Goal: Task Accomplishment & Management: Manage account settings

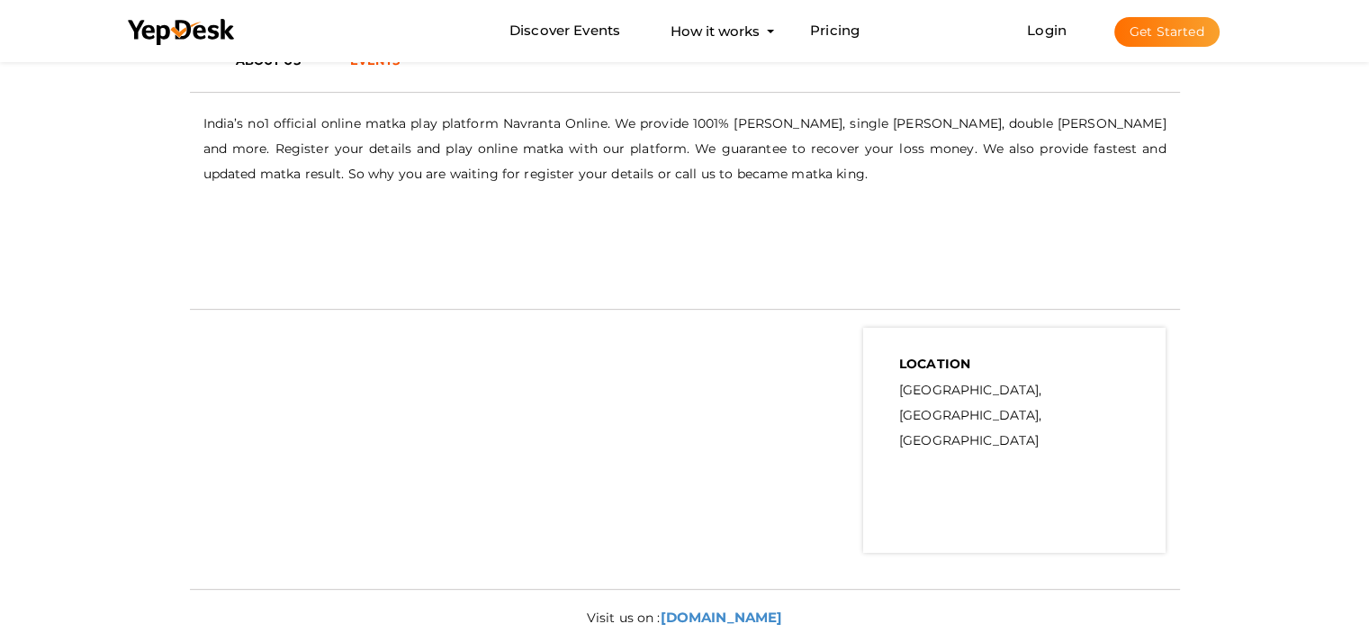
scroll to position [360, 0]
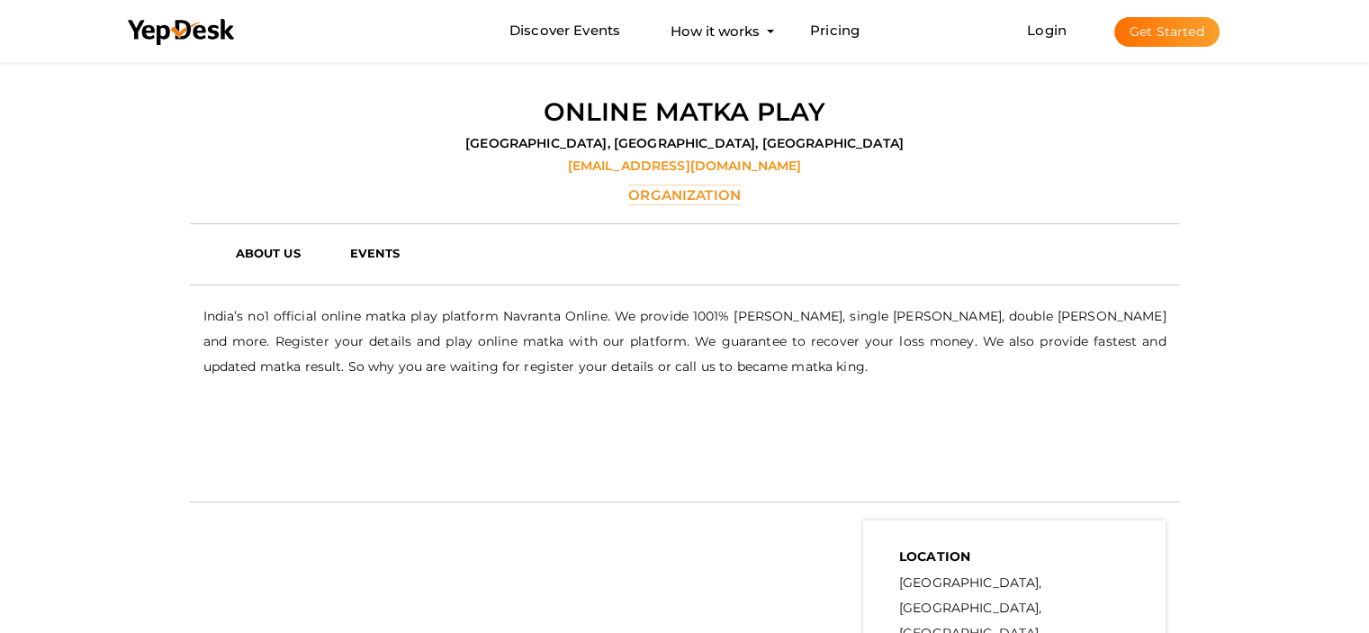
click at [1152, 31] on button "Get Started" at bounding box center [1166, 32] width 105 height 30
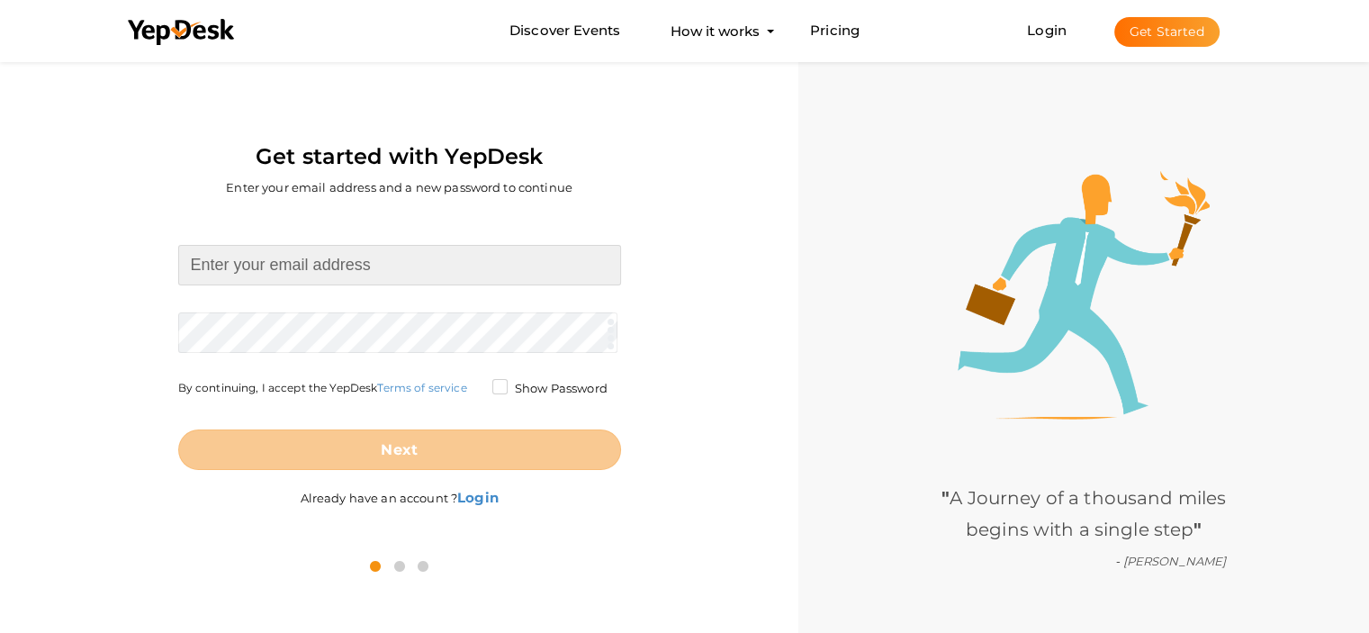
click at [292, 274] on input at bounding box center [399, 265] width 443 height 40
paste input "[EMAIL_ADDRESS][DOMAIN_NAME]"
type input "[EMAIL_ADDRESS][DOMAIN_NAME]"
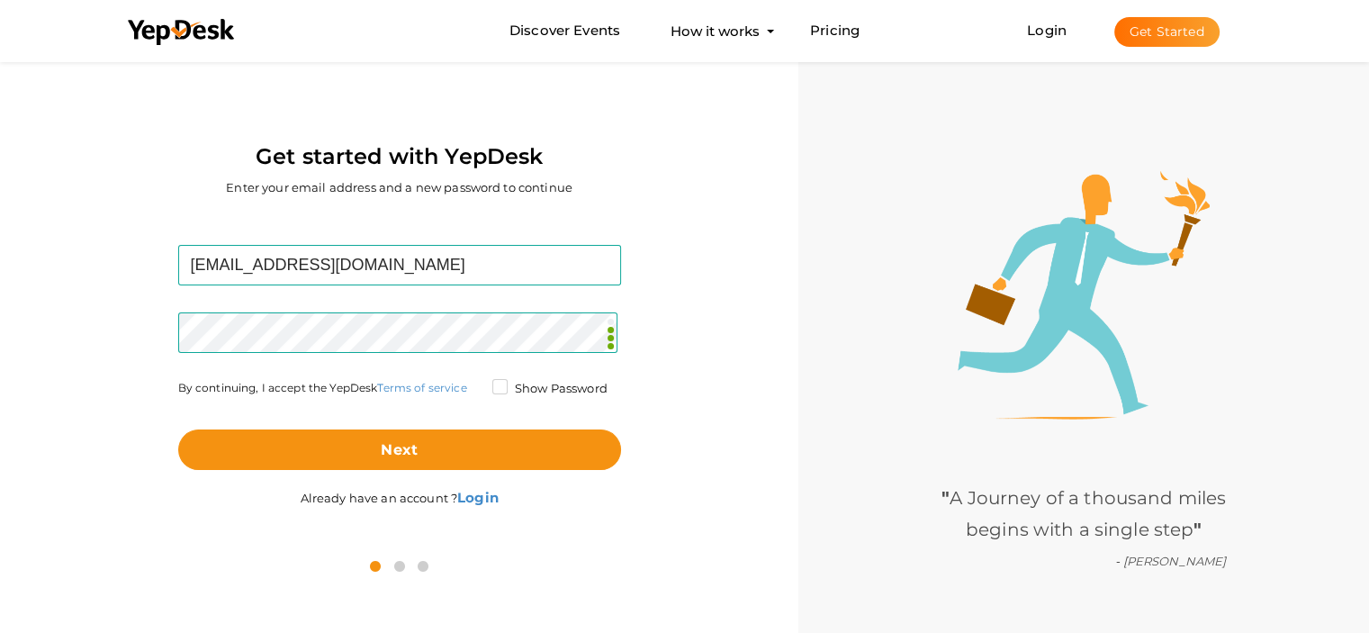
click at [492, 386] on label "Show Password" at bounding box center [549, 389] width 115 height 18
click at [474, 383] on input "Show Password" at bounding box center [474, 383] width 0 height 0
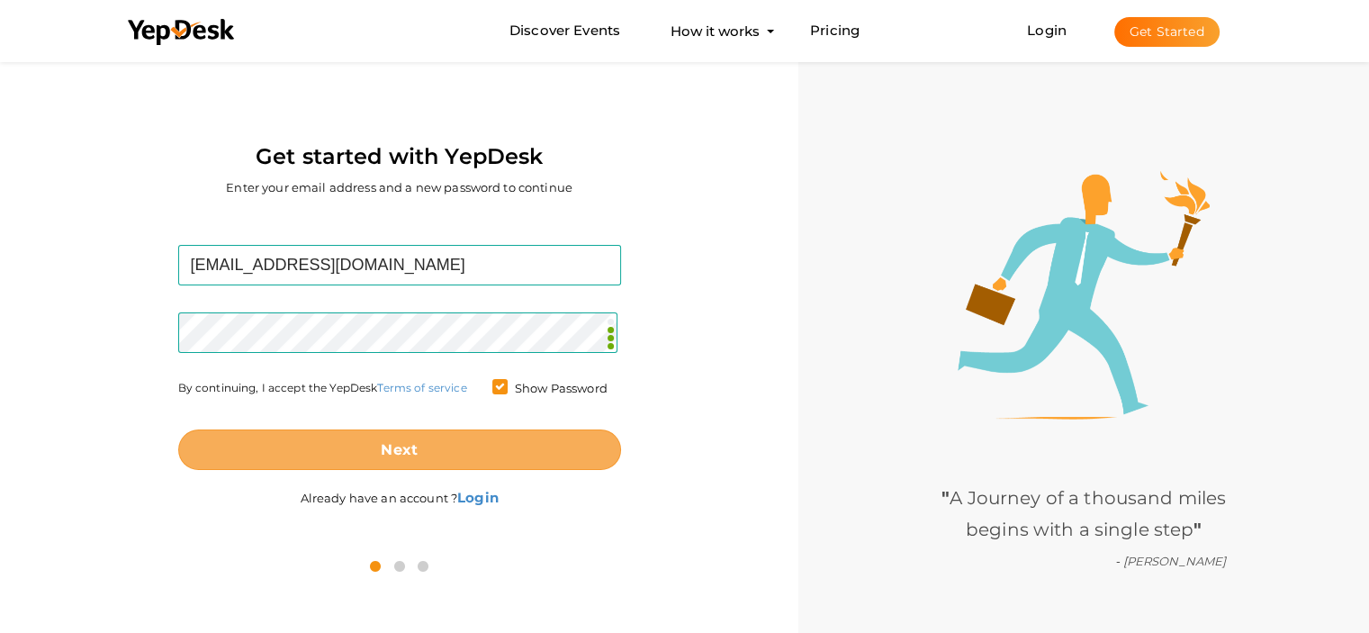
click at [385, 458] on b "Next" at bounding box center [399, 449] width 37 height 17
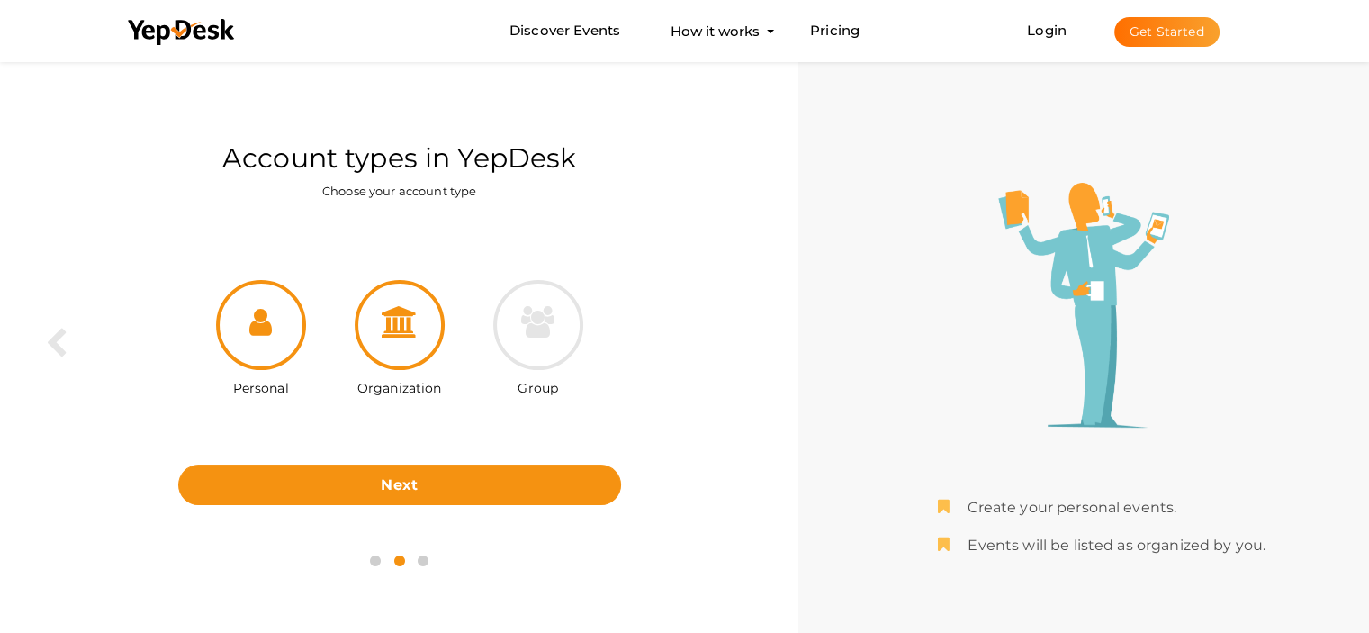
click at [424, 329] on div at bounding box center [400, 325] width 90 height 90
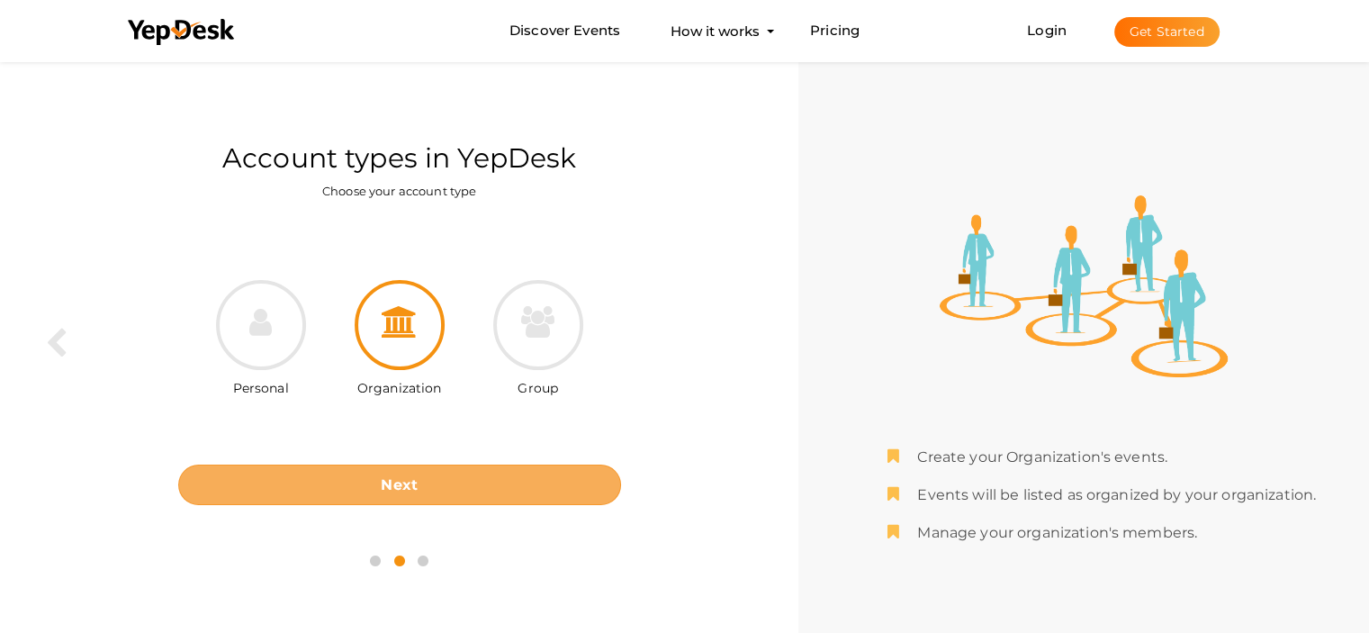
click at [421, 471] on button "Next" at bounding box center [399, 484] width 443 height 40
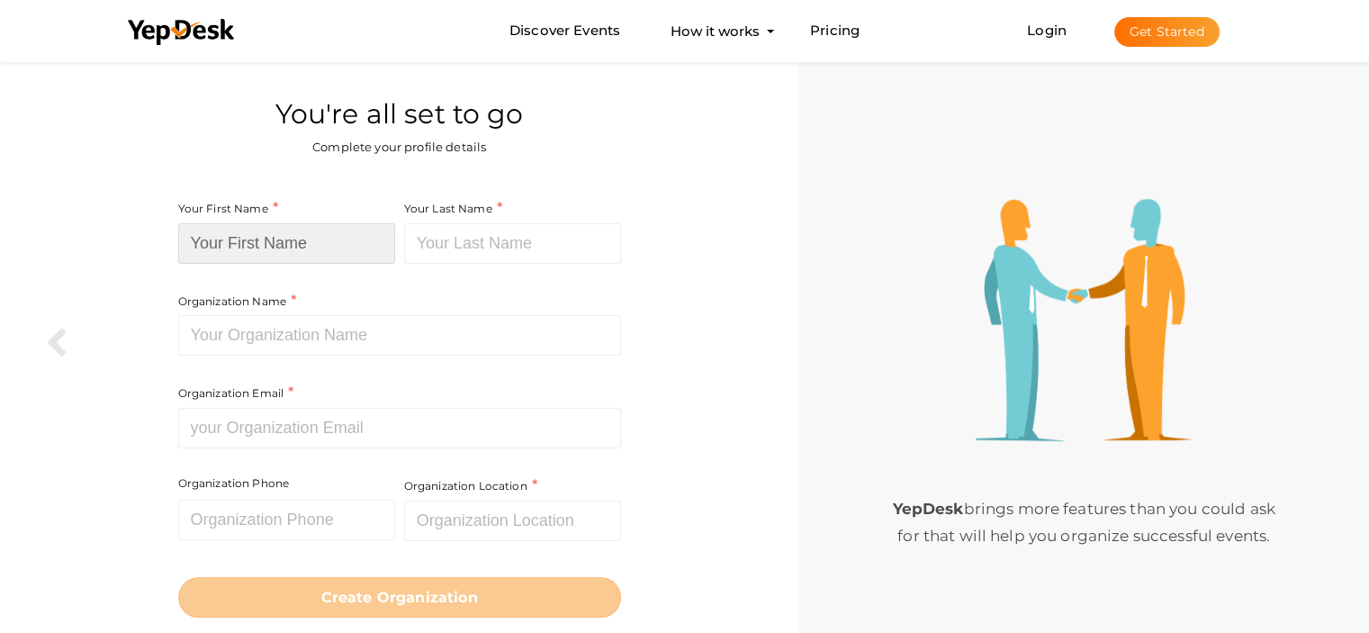
click at [334, 232] on input at bounding box center [286, 243] width 217 height 40
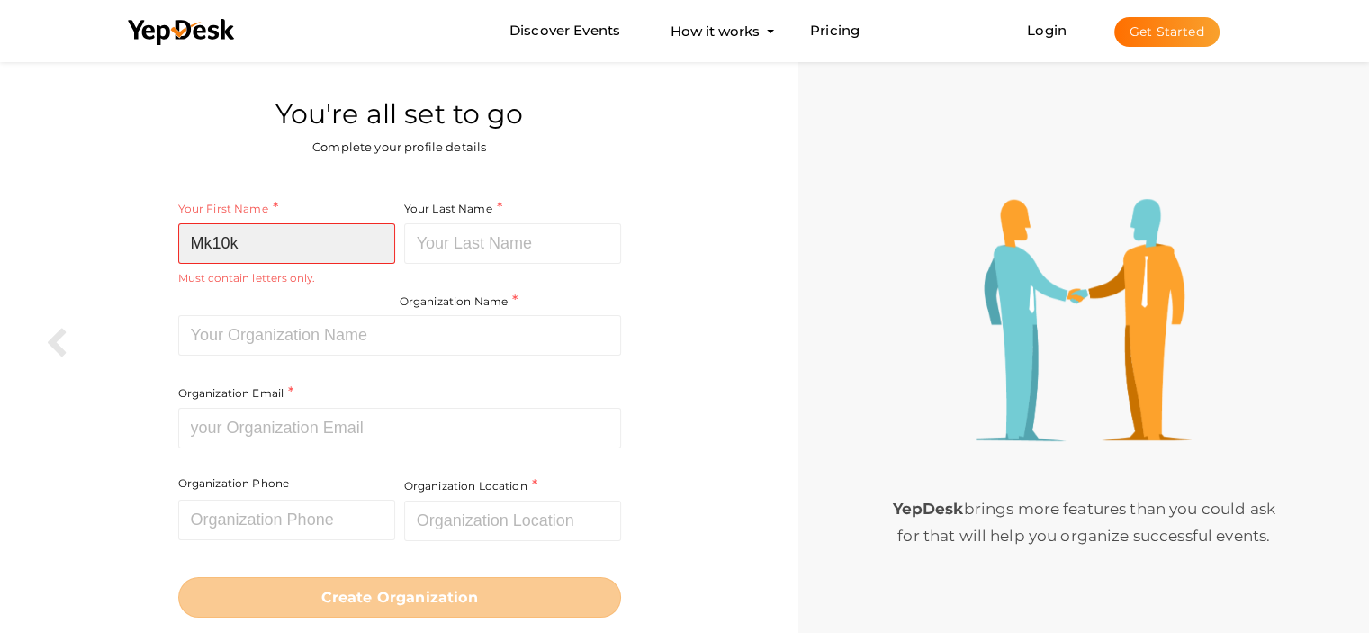
type input "Mk10k"
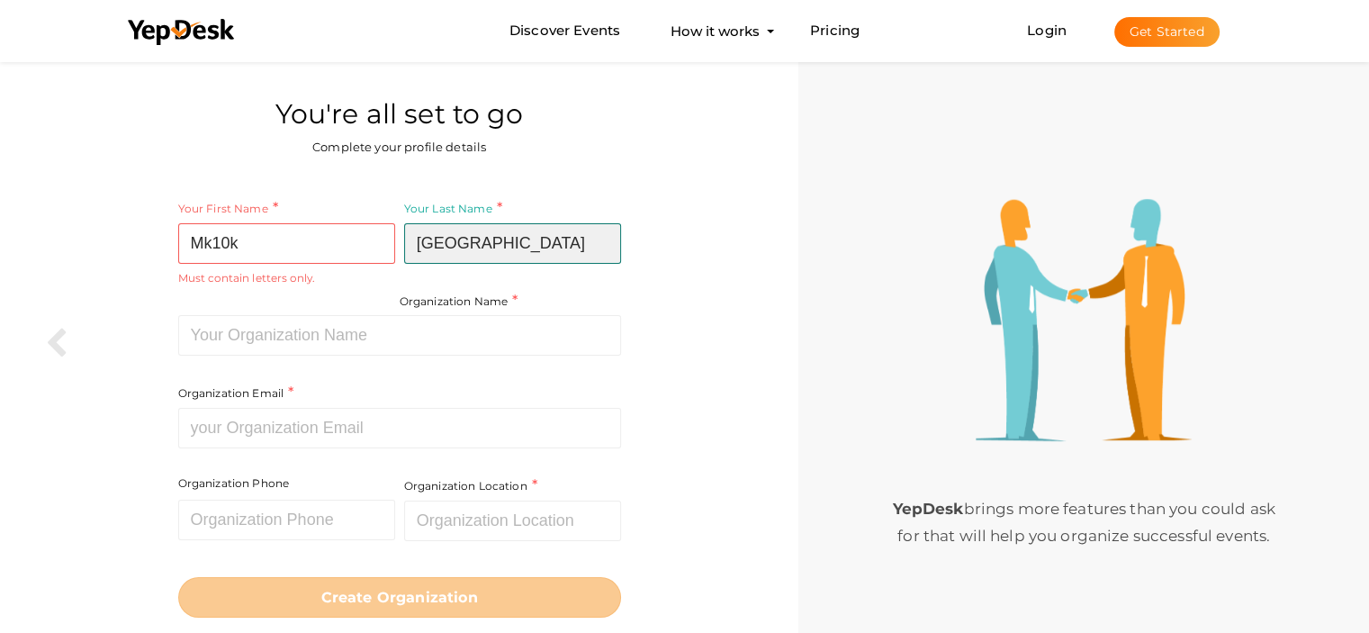
type input "[GEOGRAPHIC_DATA]"
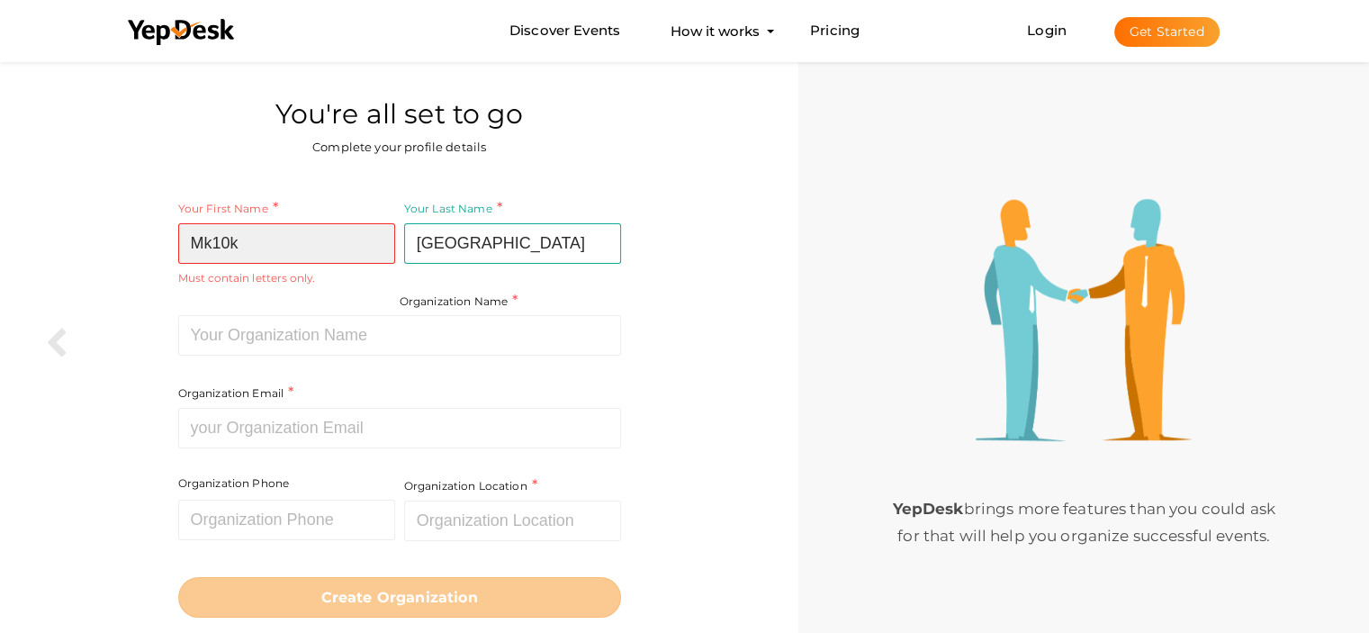
drag, startPoint x: 217, startPoint y: 237, endPoint x: 245, endPoint y: 252, distance: 31.8
click at [243, 252] on input "Mk10k" at bounding box center [286, 243] width 217 height 40
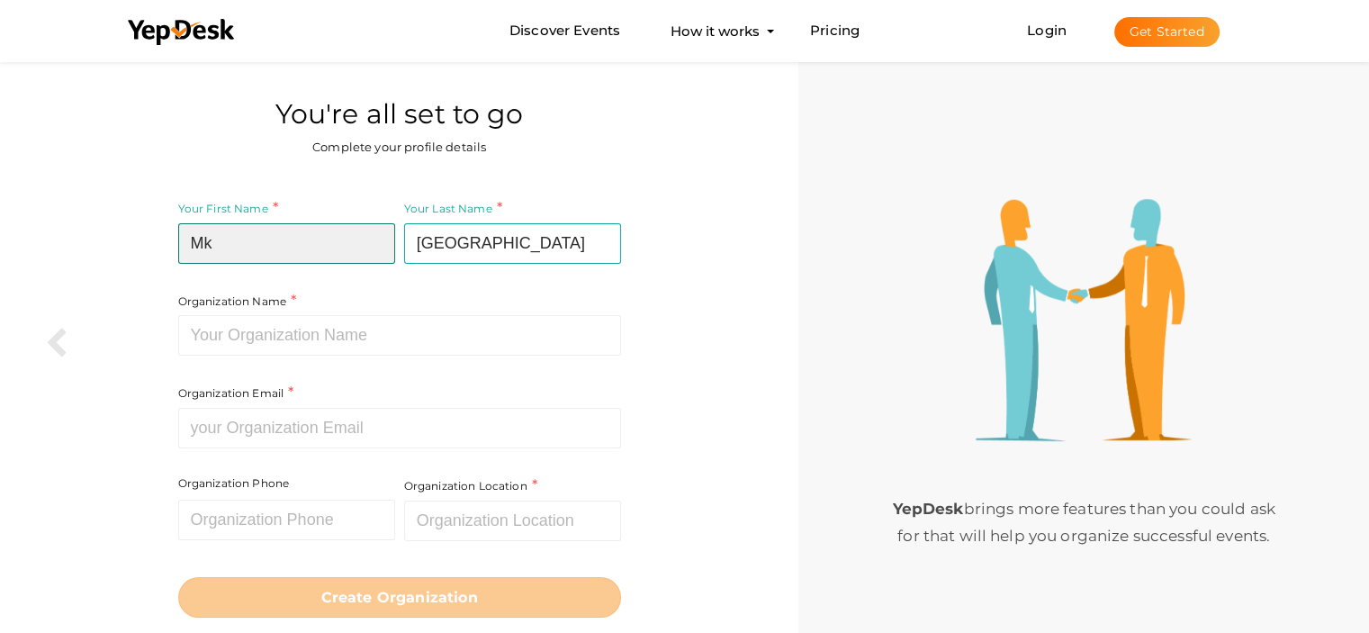
type input "Mk"
click at [124, 251] on div "Your First Name Mk Required. Must contain letters only. Must be between 2 and 2…" at bounding box center [398, 407] width 771 height 445
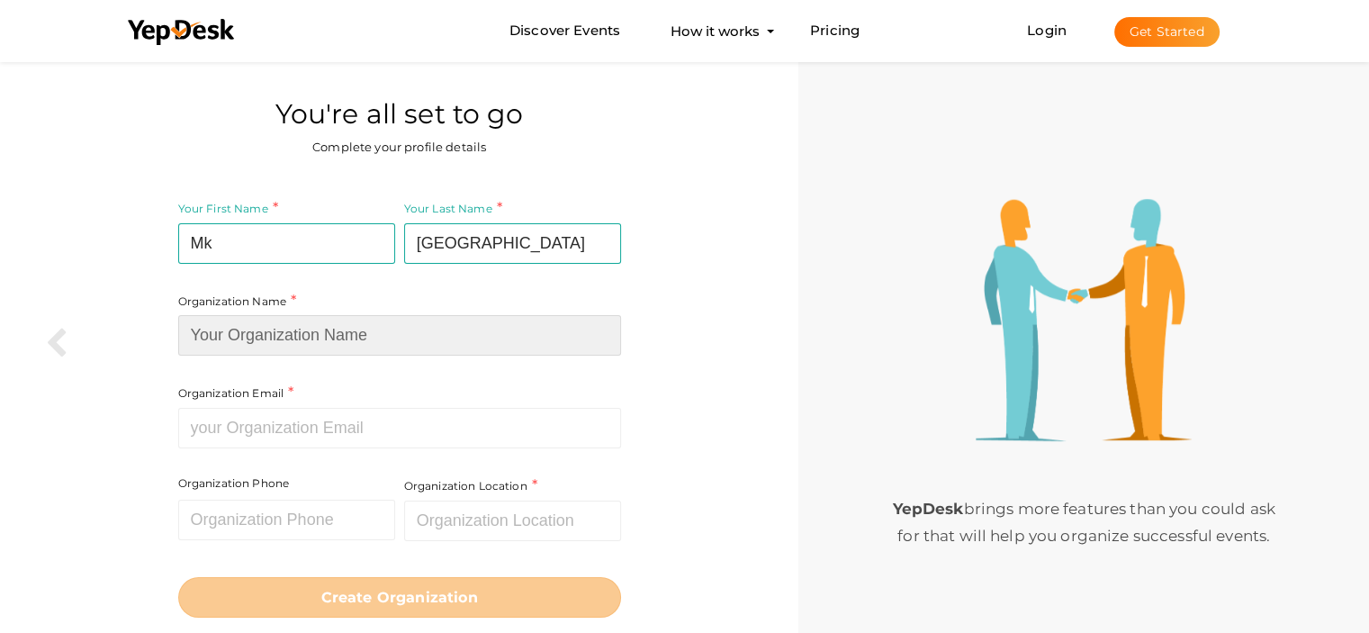
click at [288, 333] on input at bounding box center [399, 335] width 443 height 40
type input "MK10K"
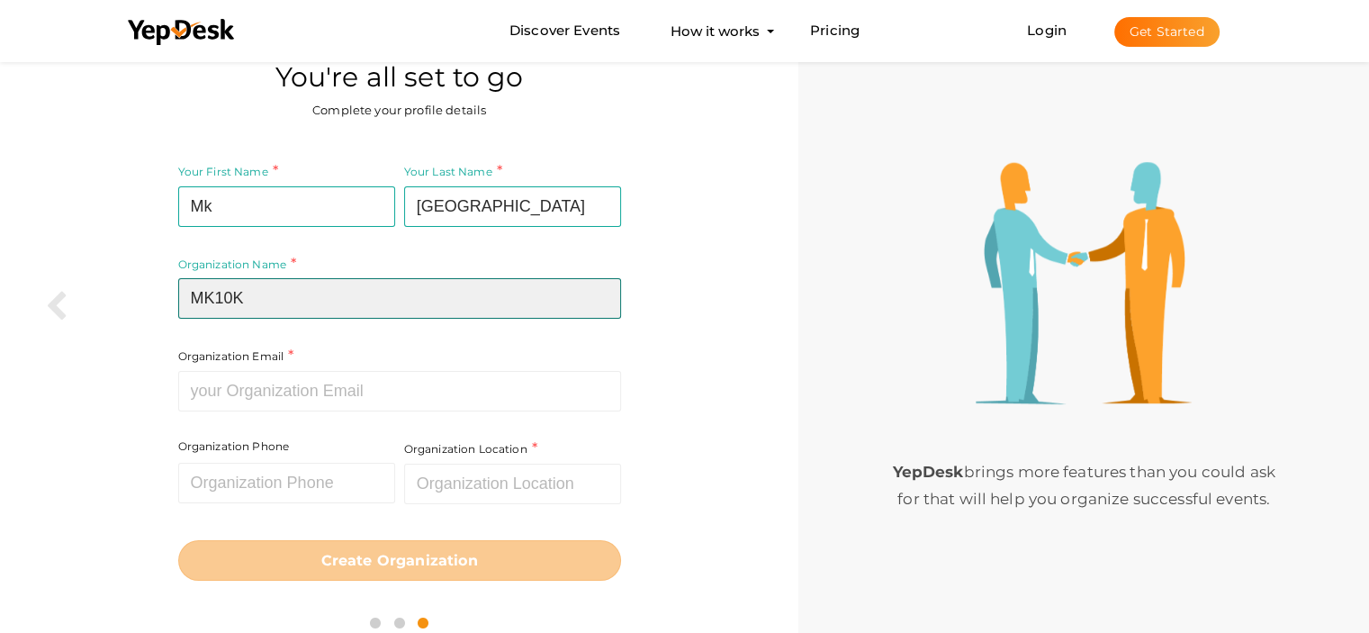
scroll to position [58, 0]
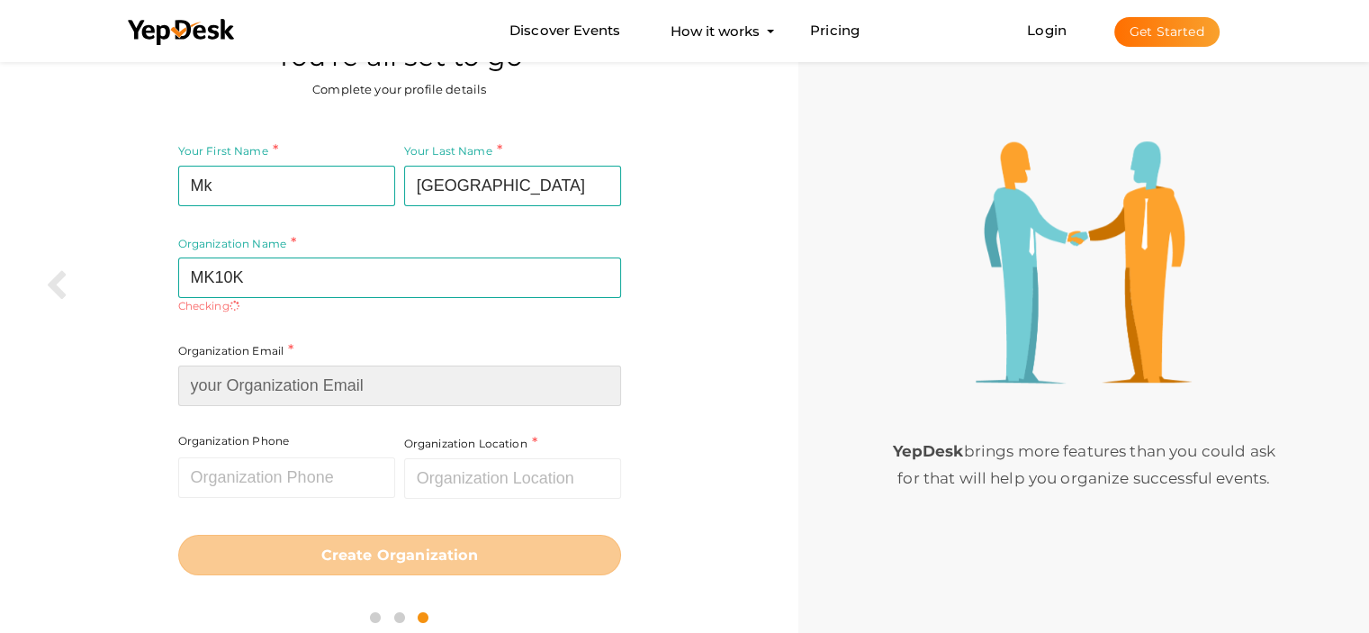
click at [301, 369] on input at bounding box center [399, 385] width 443 height 40
paste input "[EMAIL_ADDRESS][DOMAIN_NAME]"
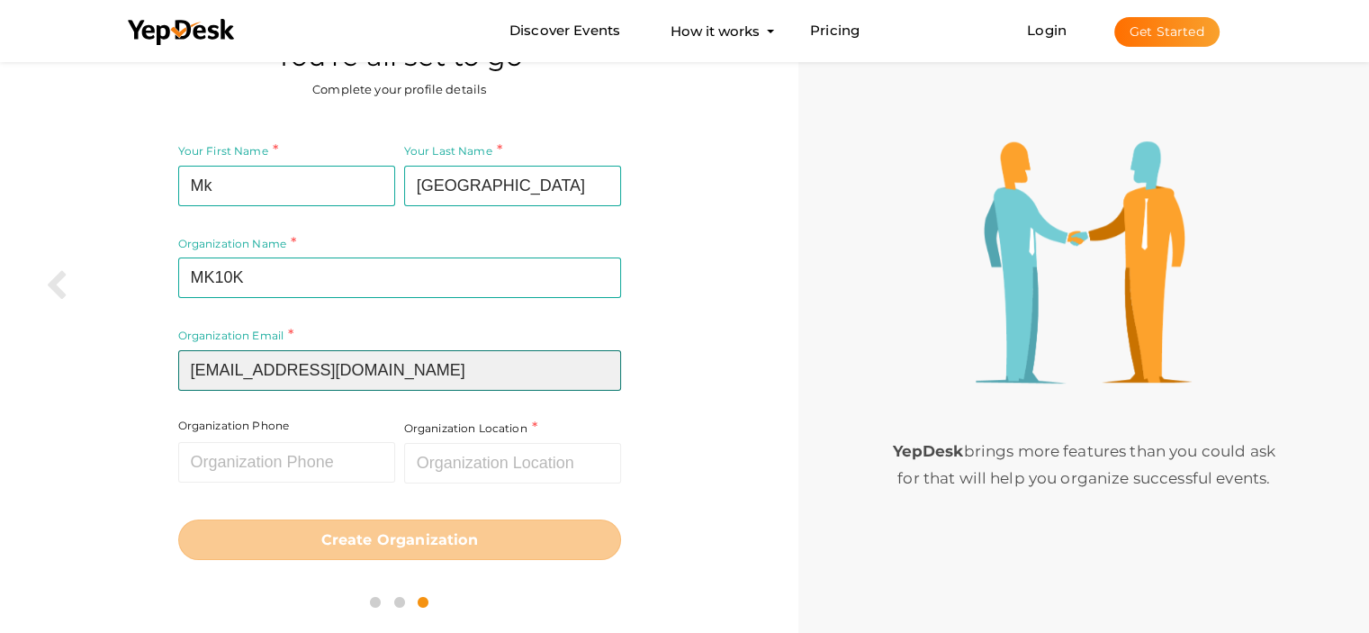
type input "[EMAIL_ADDRESS][DOMAIN_NAME]"
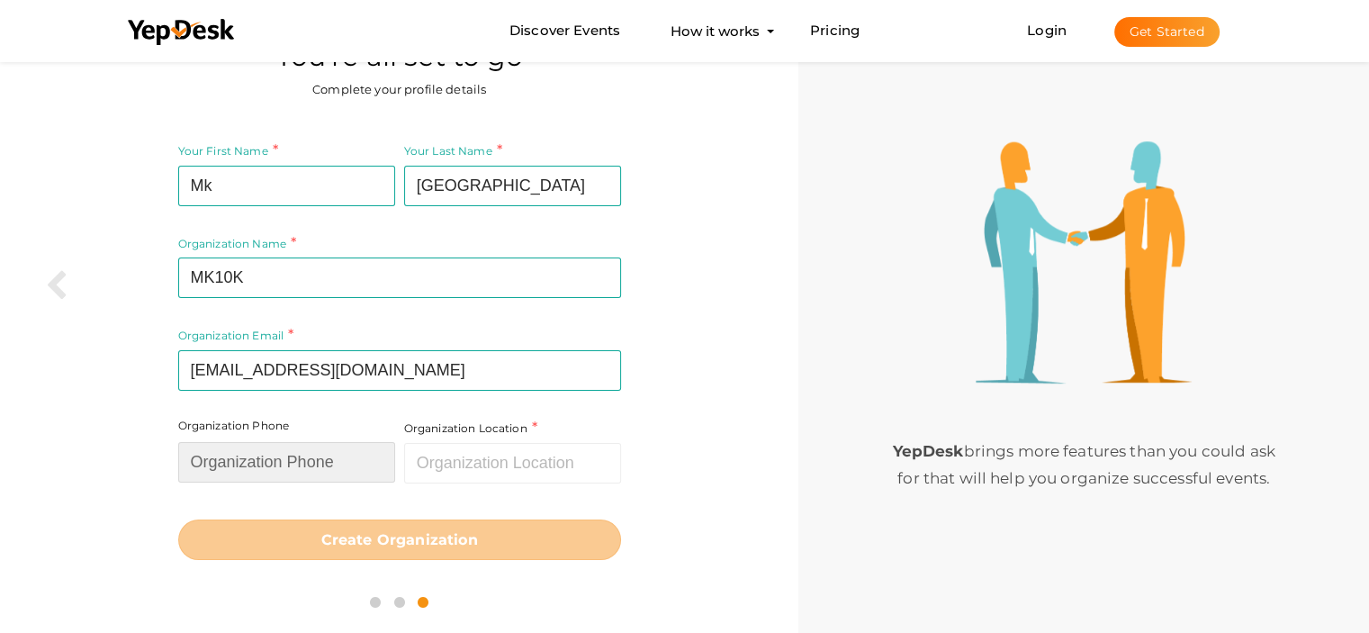
click at [267, 459] on input "text" at bounding box center [286, 462] width 217 height 40
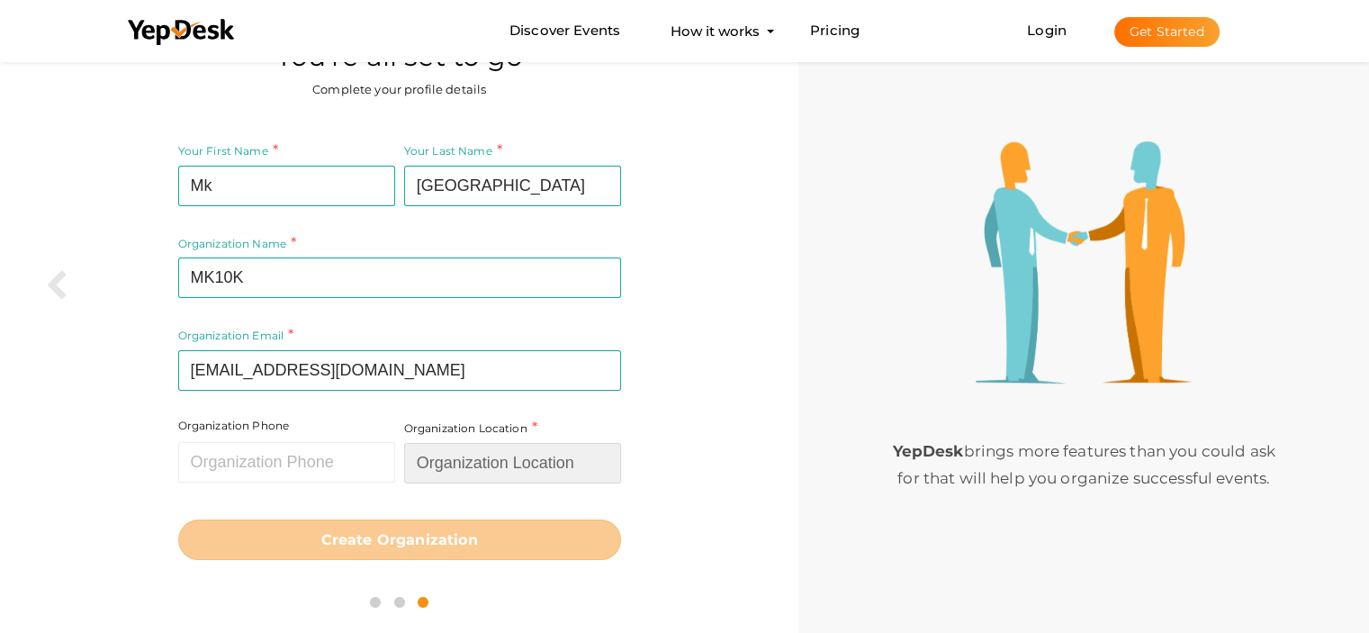
click at [487, 462] on input "text" at bounding box center [512, 463] width 217 height 40
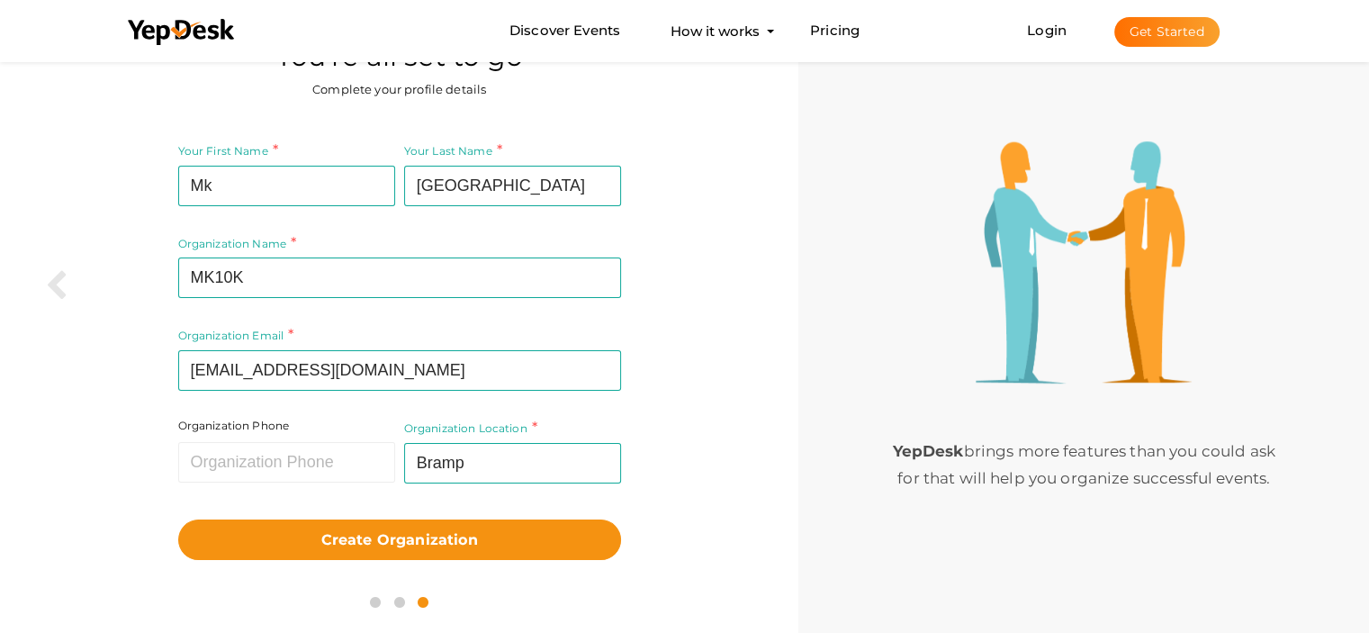
type input "[GEOGRAPHIC_DATA], [GEOGRAPHIC_DATA], [GEOGRAPHIC_DATA]"
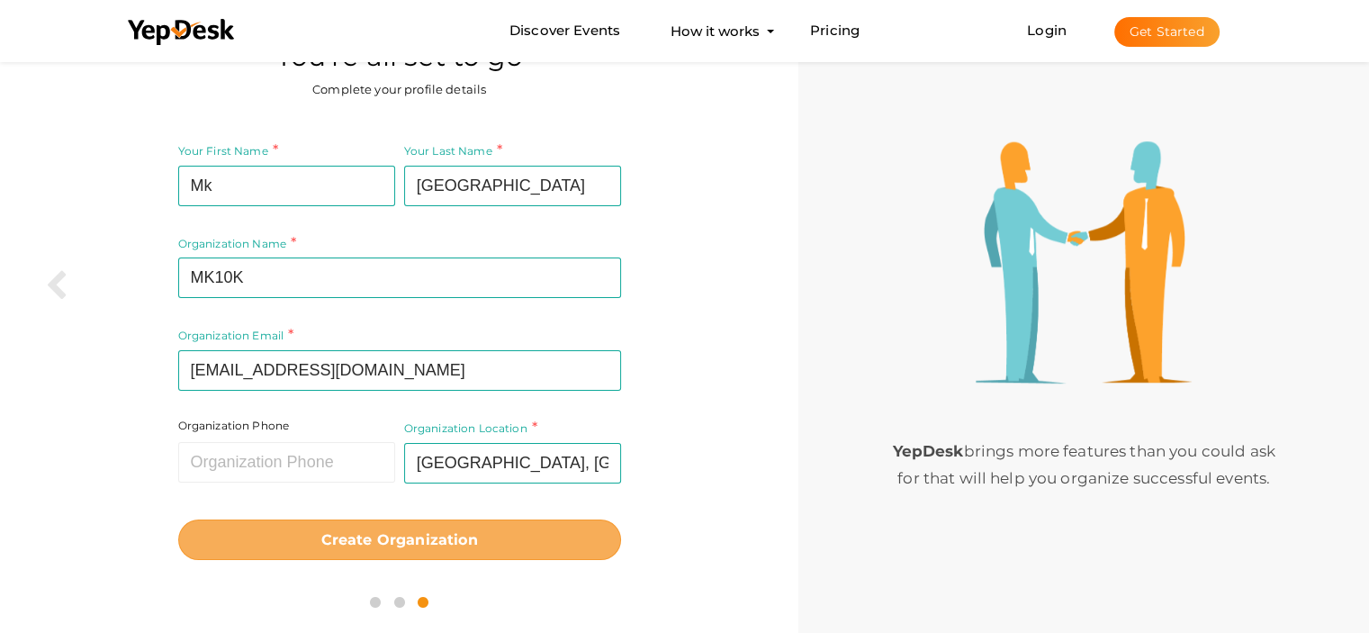
click at [431, 535] on b "Create Organization" at bounding box center [399, 539] width 157 height 17
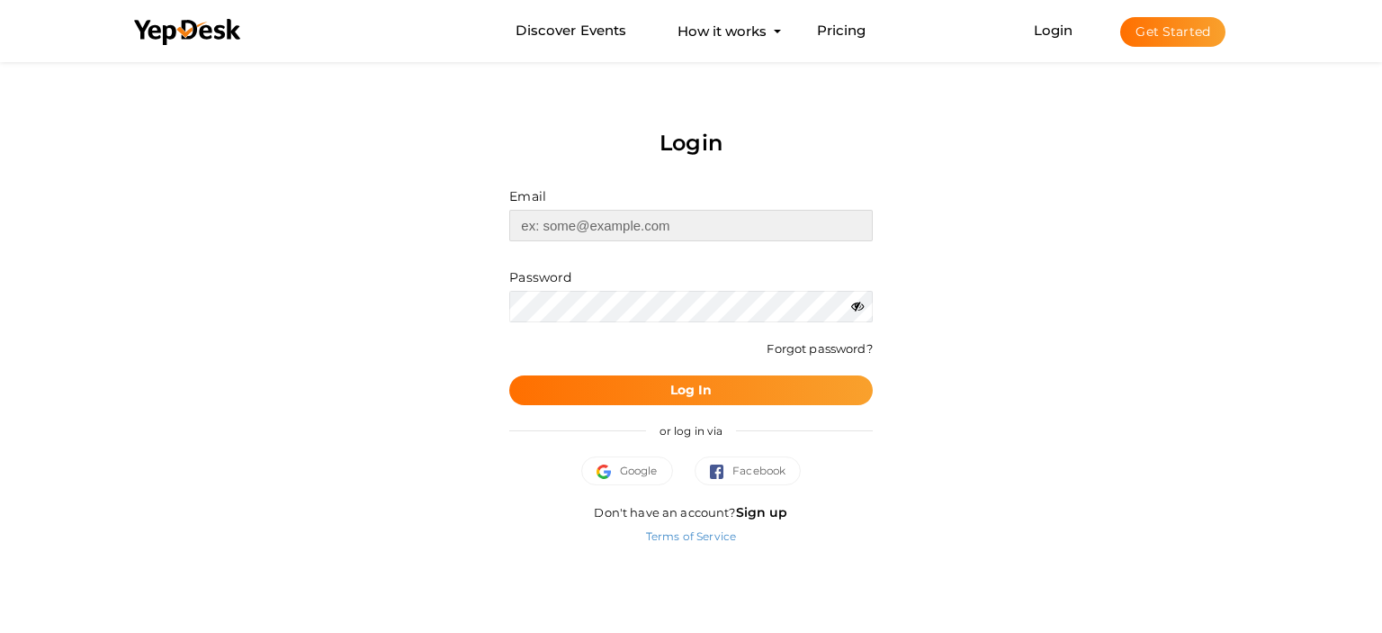
click at [562, 219] on input "text" at bounding box center [690, 225] width 363 height 31
paste input "[EMAIL_ADDRESS][DOMAIN_NAME]"
type input "[EMAIL_ADDRESS][DOMAIN_NAME]"
click at [643, 394] on button "Log In" at bounding box center [690, 390] width 363 height 30
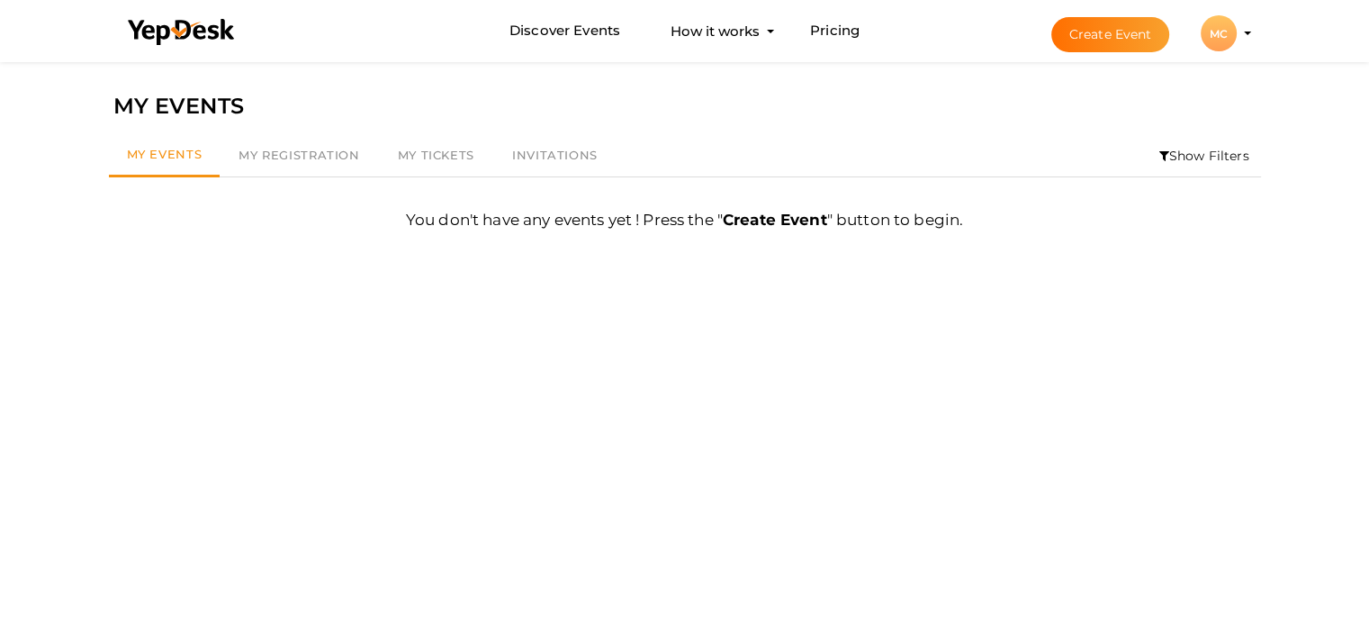
click at [1235, 32] on div "MC" at bounding box center [1219, 33] width 36 height 36
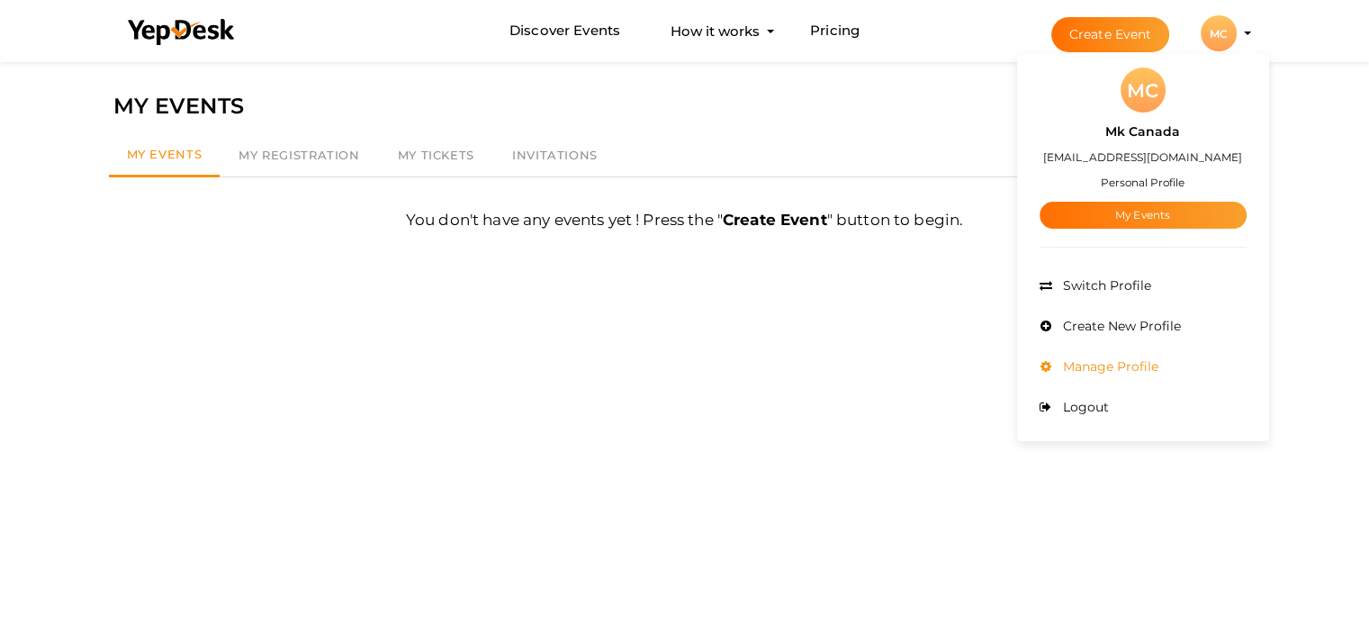
click at [1120, 364] on span "Manage Profile" at bounding box center [1108, 366] width 100 height 16
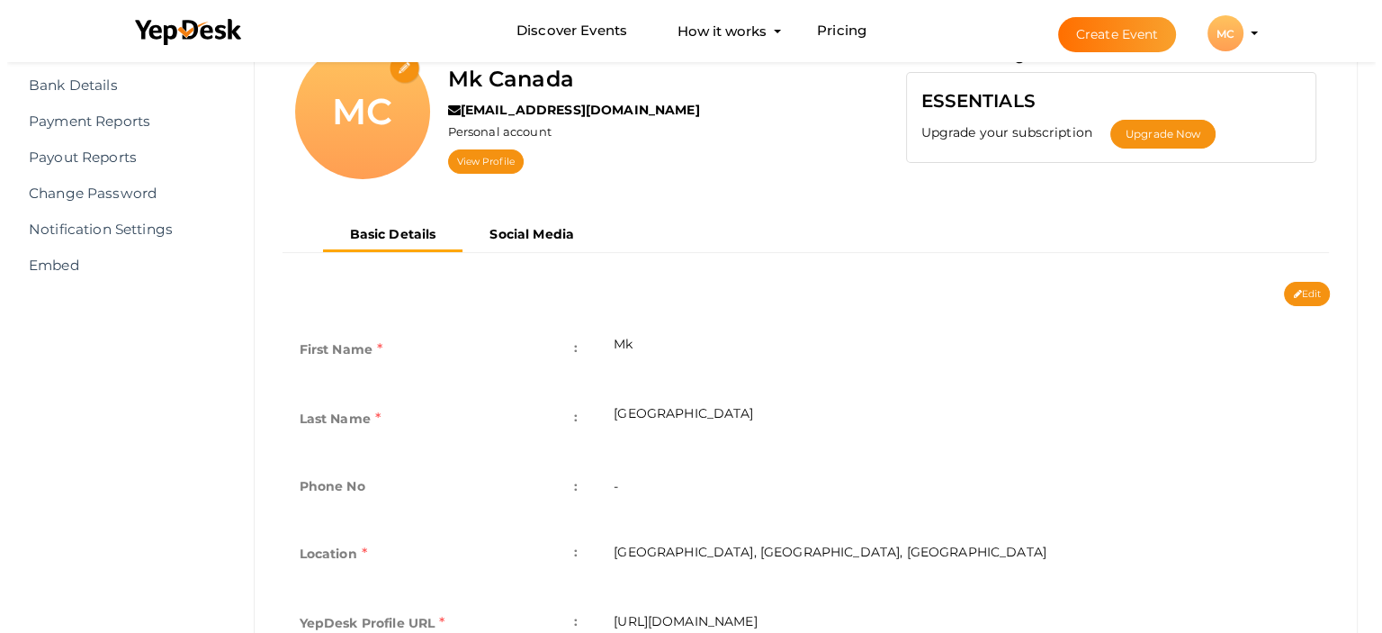
scroll to position [90, 0]
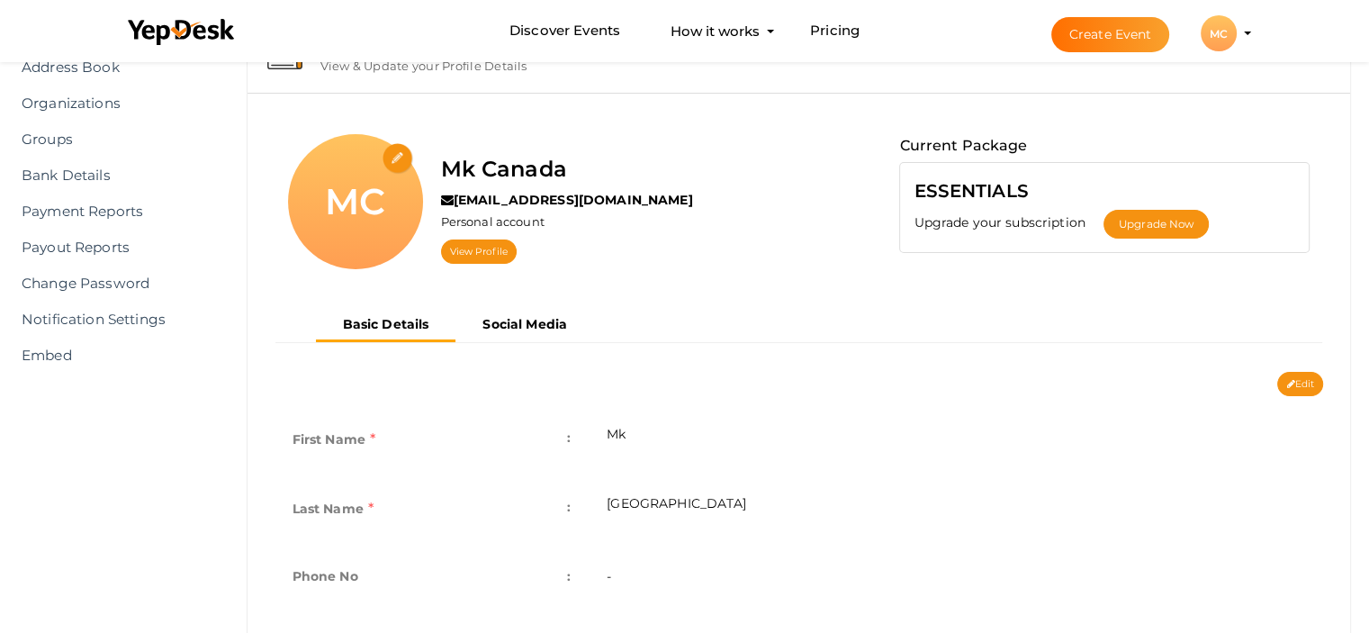
click at [396, 153] on input "file" at bounding box center [397, 158] width 31 height 31
type input "C:\fakepath\mk10k logo.jpg"
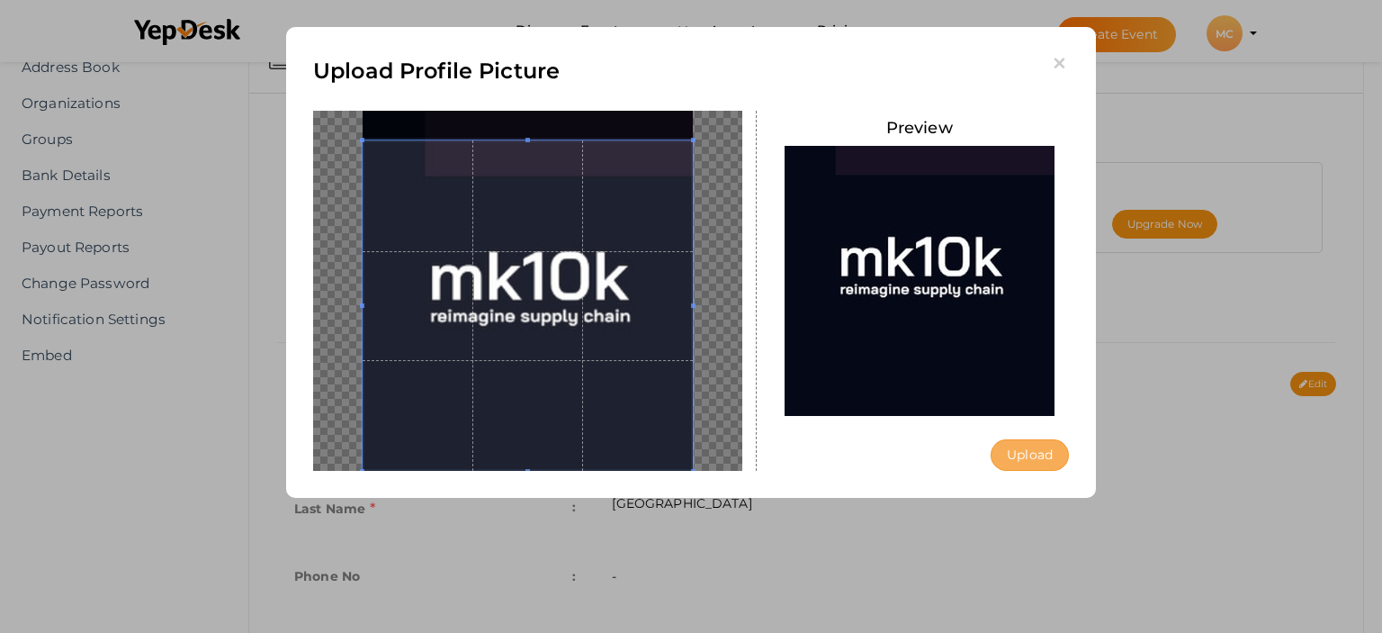
click at [1015, 452] on button "Upload" at bounding box center [1030, 454] width 78 height 31
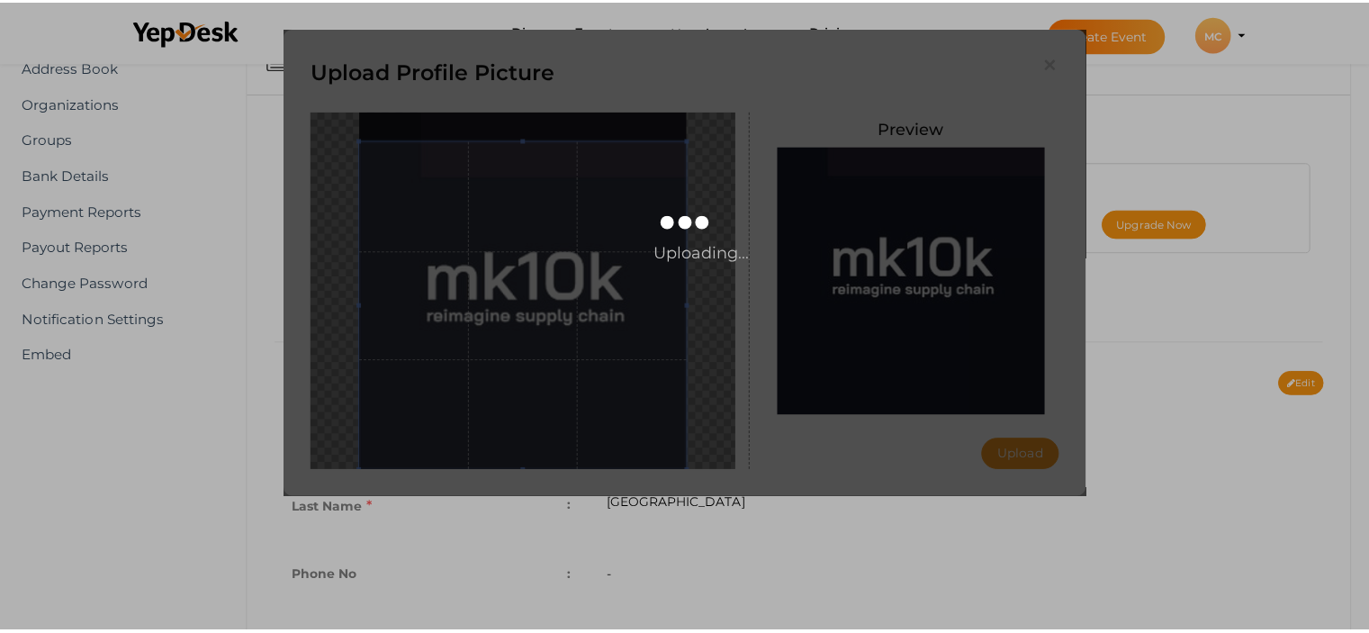
scroll to position [0, 0]
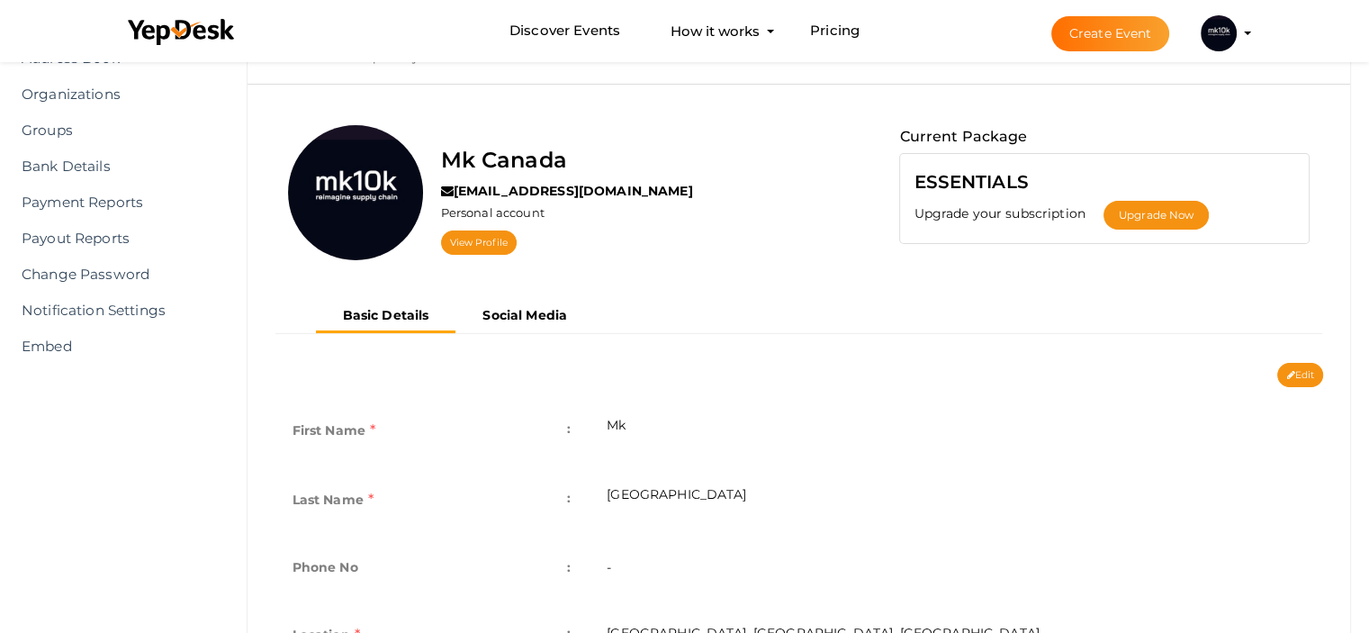
scroll to position [270, 0]
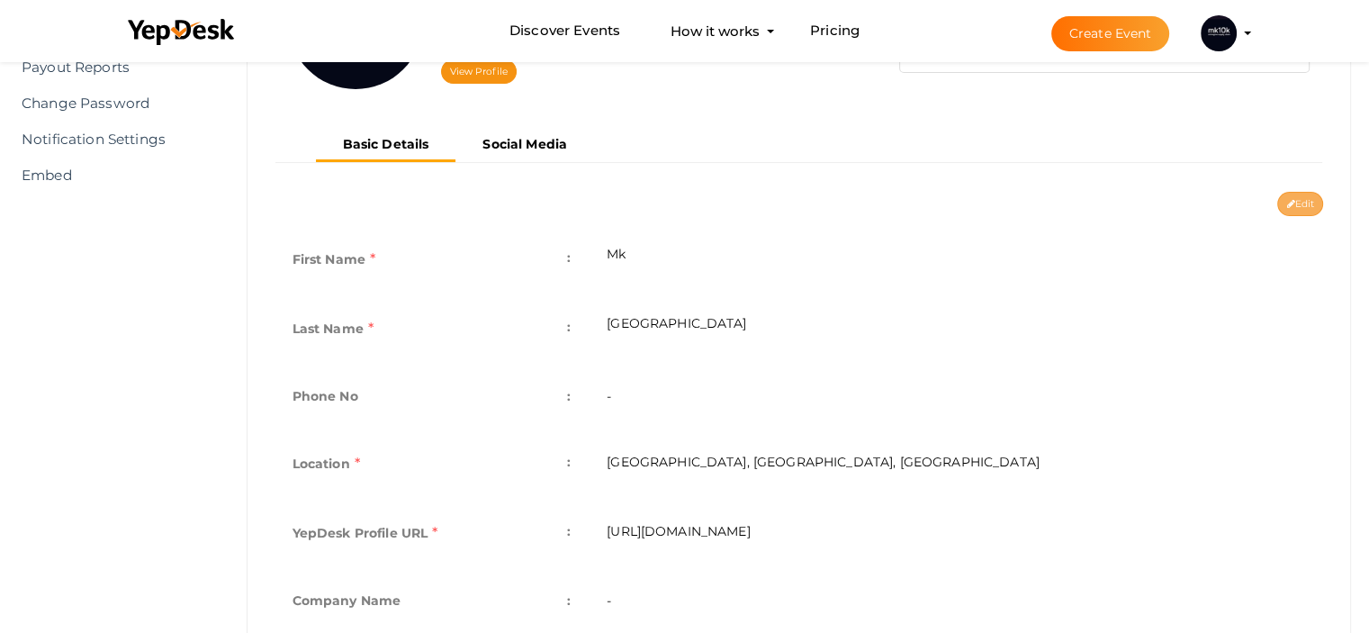
click at [1312, 197] on button "Edit" at bounding box center [1300, 204] width 46 height 24
type input "Mk"
type input "[GEOGRAPHIC_DATA]"
type input "[GEOGRAPHIC_DATA], [GEOGRAPHIC_DATA], [GEOGRAPHIC_DATA]"
type input "mk-[GEOGRAPHIC_DATA]"
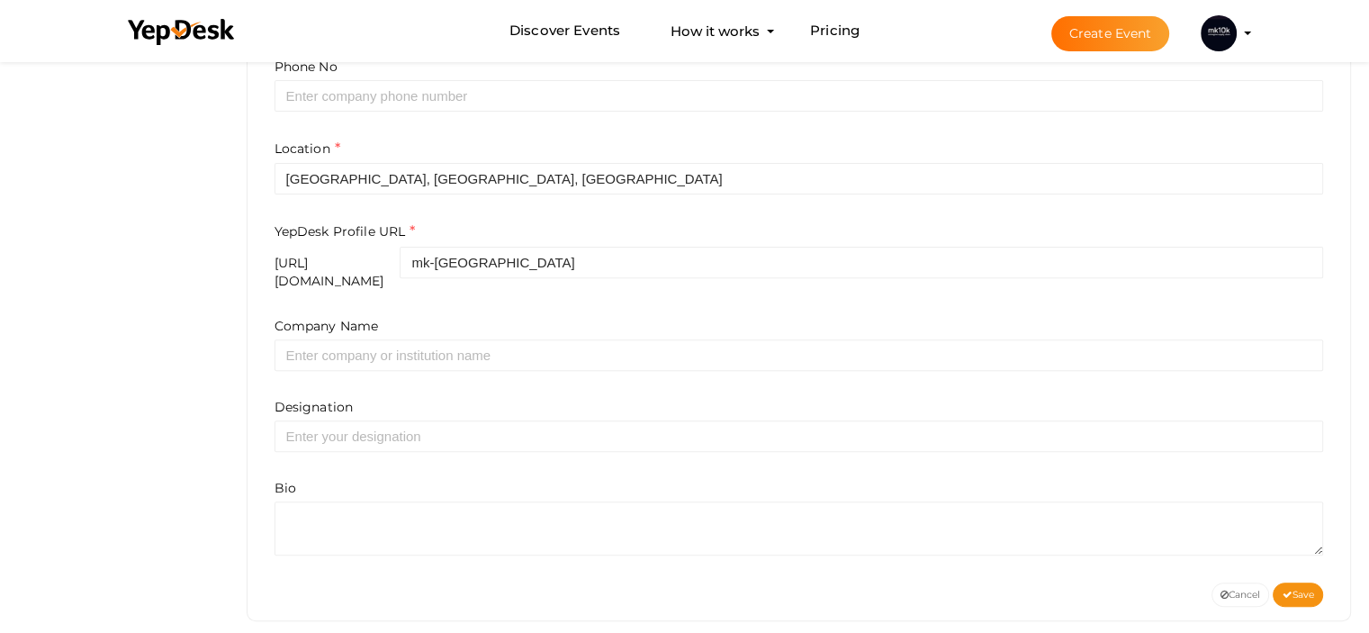
scroll to position [606, 0]
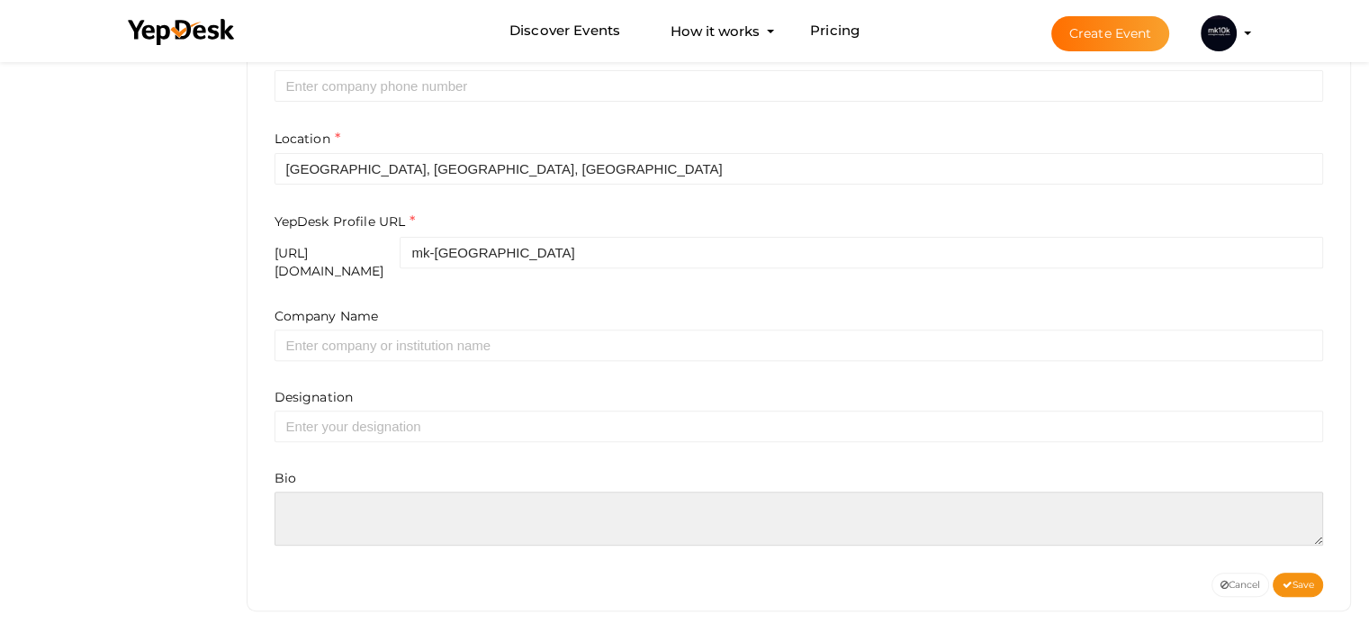
click at [430, 514] on textarea at bounding box center [798, 518] width 1049 height 54
paste textarea "MK10K delivers a full range of procurement and supply chain services across [GE…"
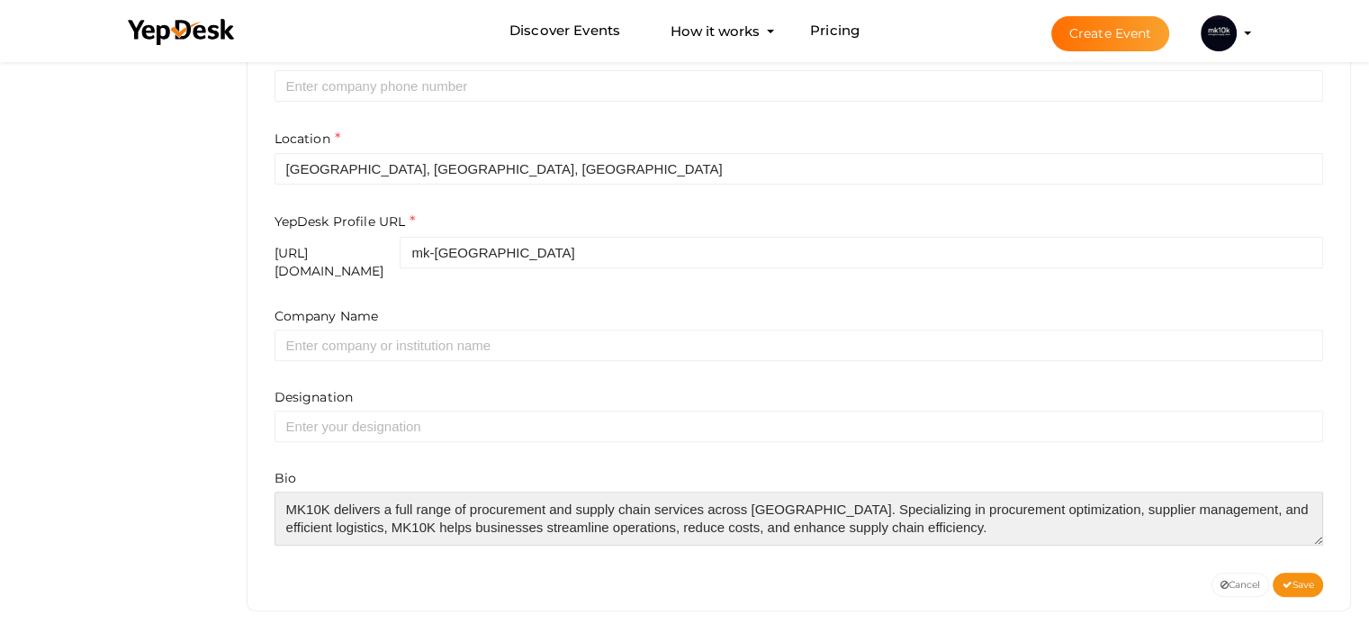
scroll to position [8, 0]
type textarea "MK10K delivers a full range of procurement and supply chain services across [GE…"
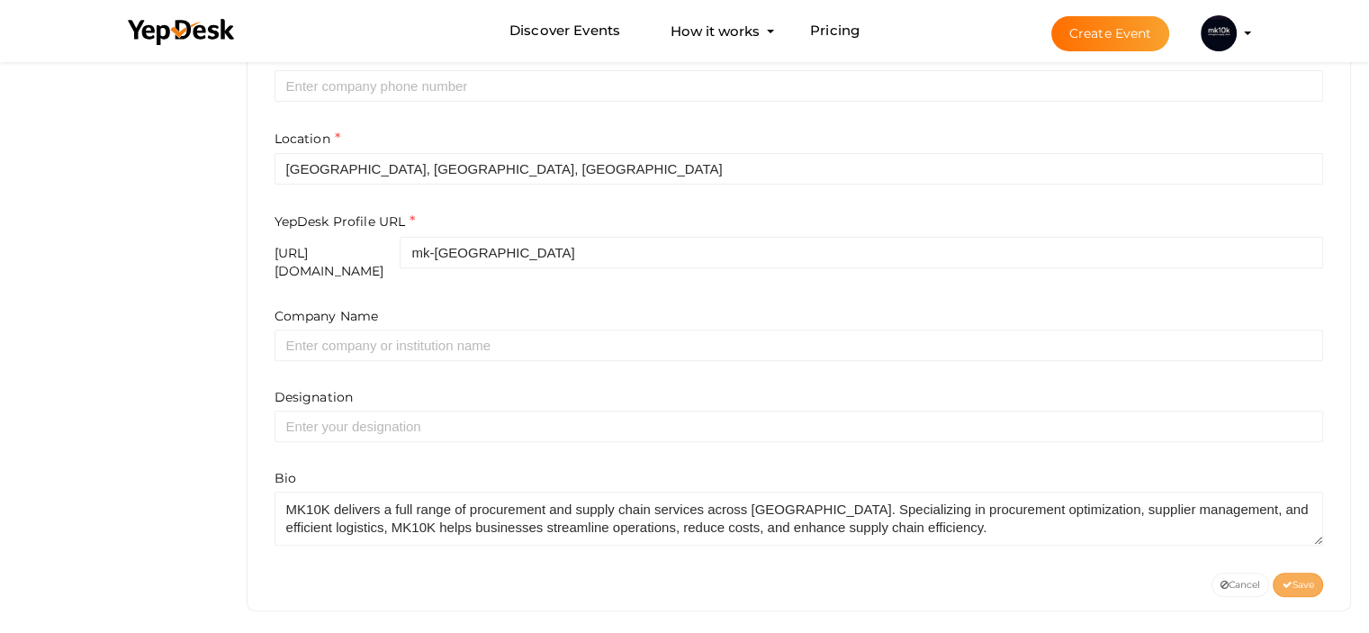
click at [1291, 579] on span "Save" at bounding box center [1298, 585] width 32 height 12
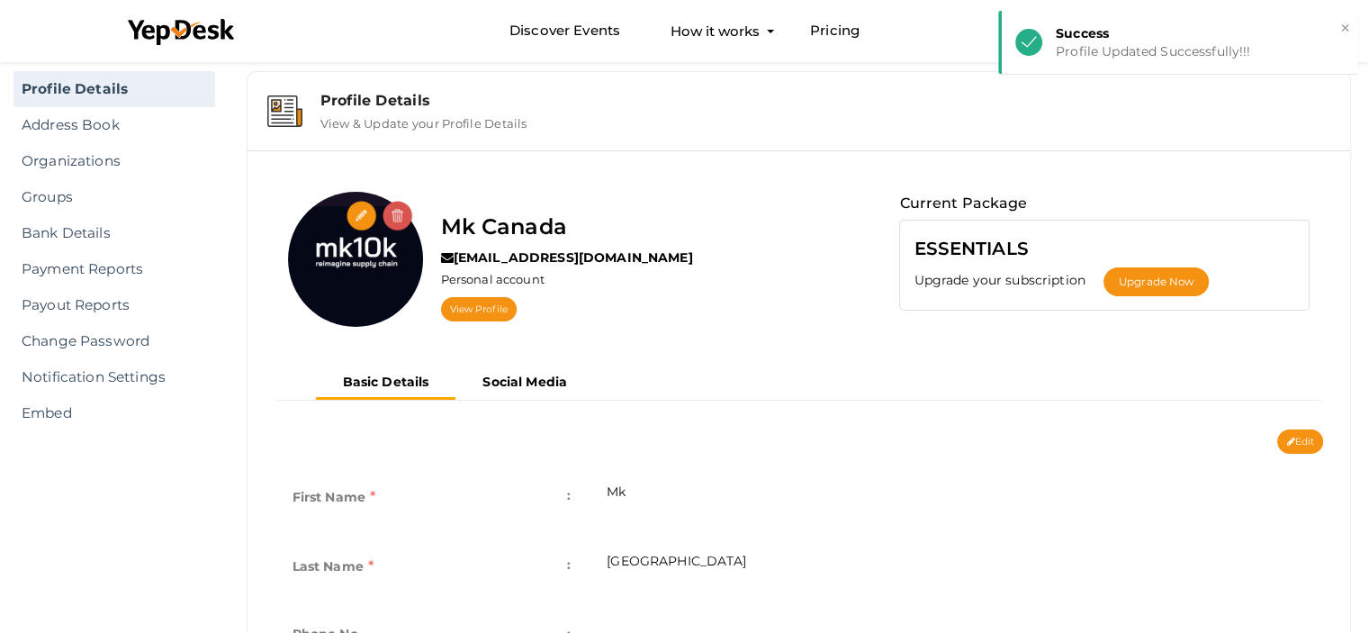
scroll to position [0, 0]
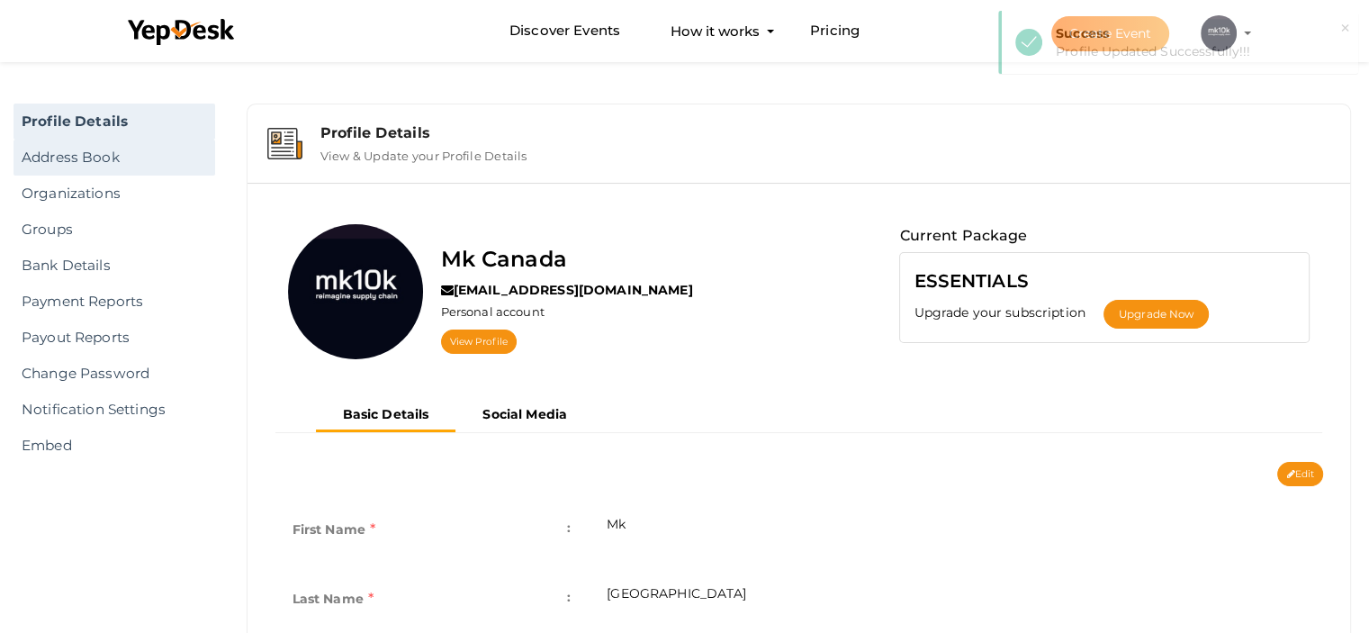
click at [101, 144] on link "Address Book" at bounding box center [114, 157] width 202 height 36
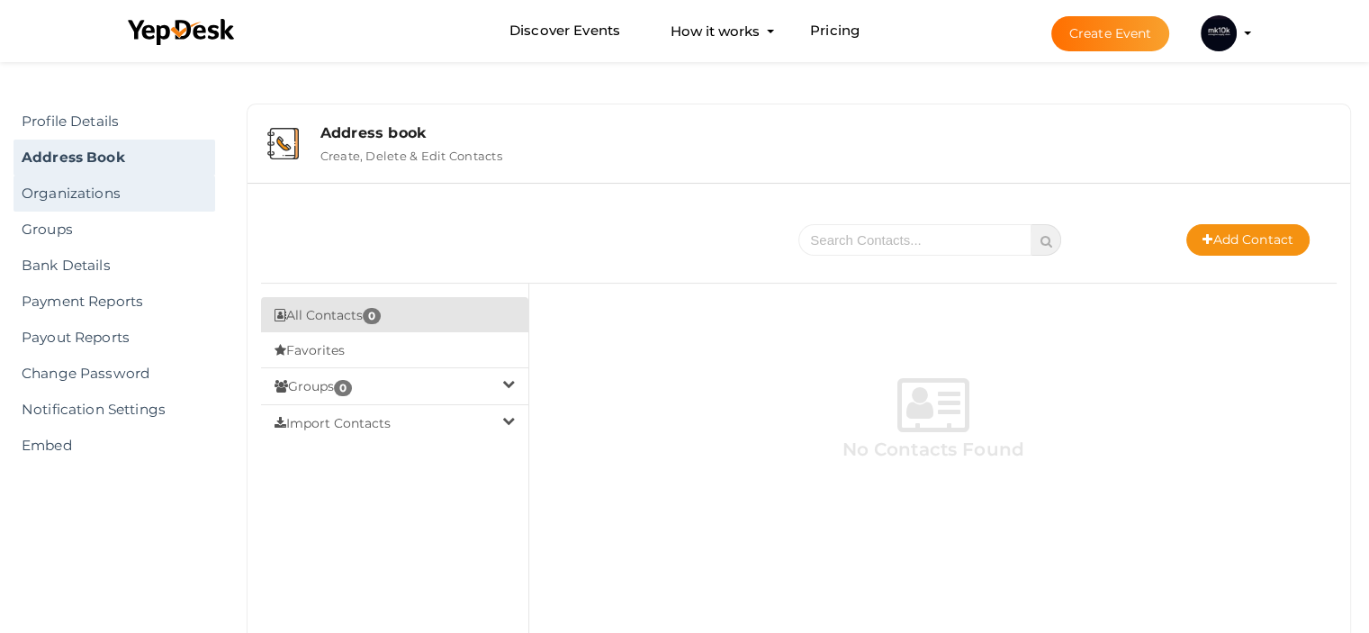
click at [80, 189] on link "Organizations" at bounding box center [114, 193] width 202 height 36
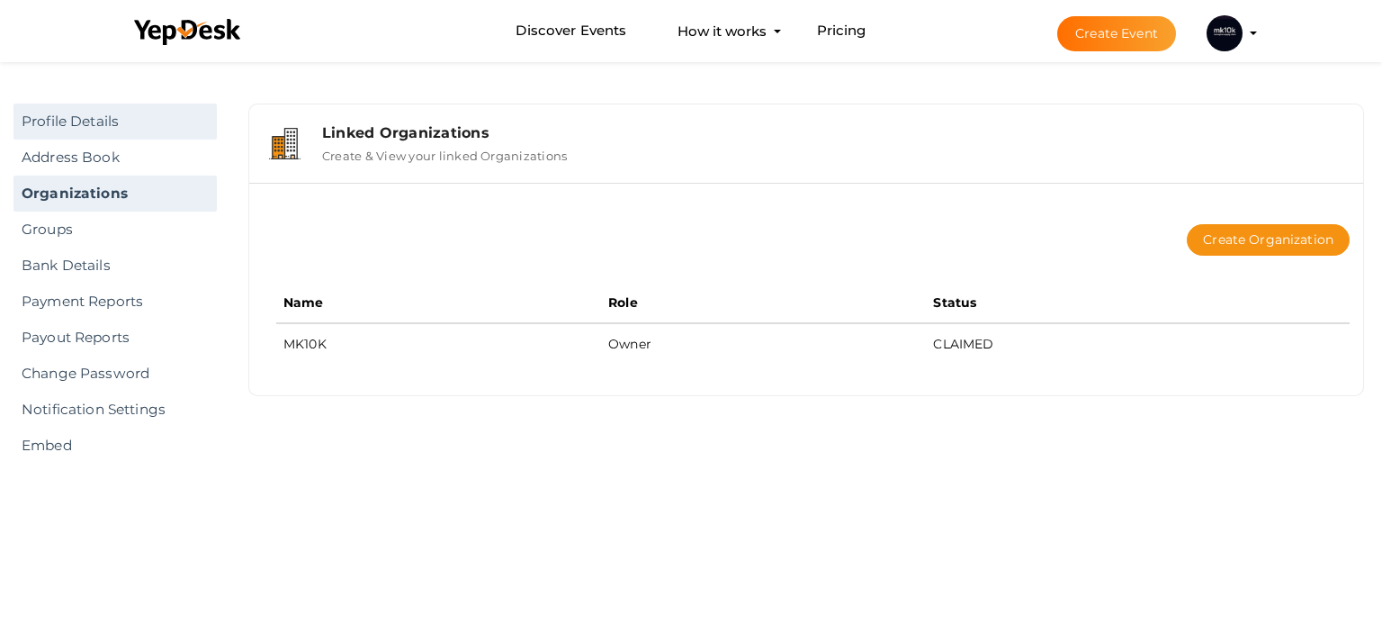
click at [85, 123] on link "Profile Details" at bounding box center [114, 121] width 203 height 36
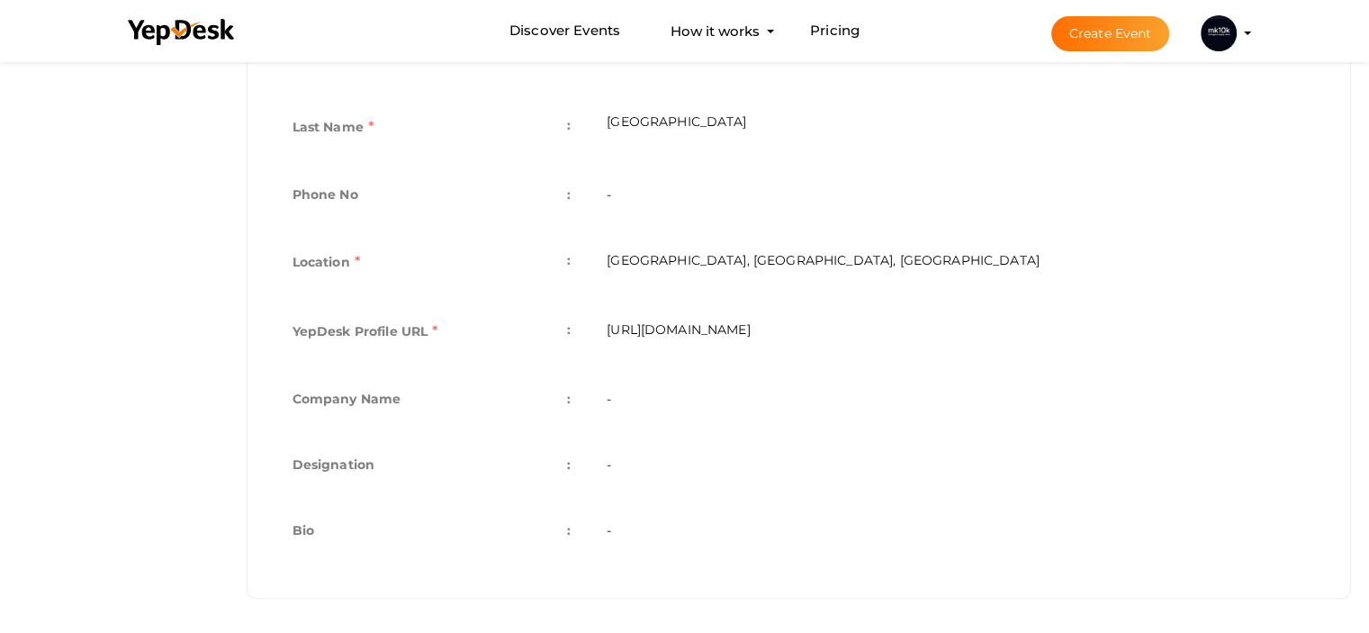
scroll to position [292, 0]
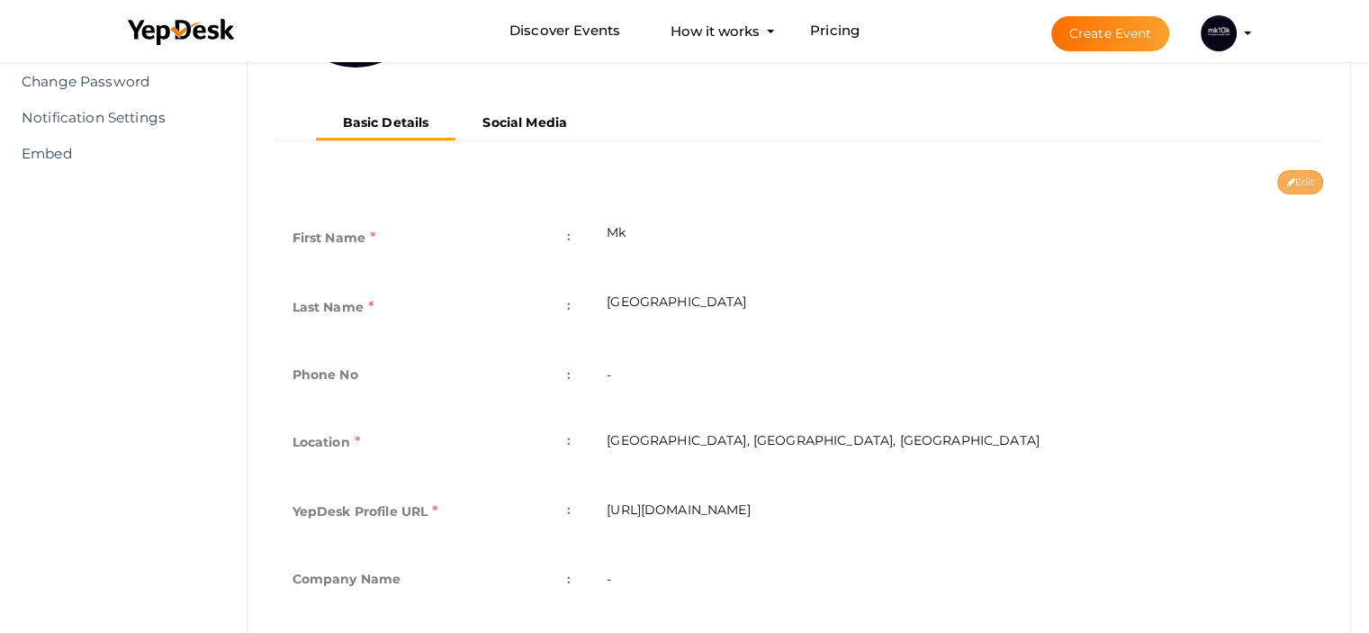
click at [1300, 180] on button "Edit" at bounding box center [1300, 182] width 46 height 24
type input "Mk"
type input "[GEOGRAPHIC_DATA]"
type input "[GEOGRAPHIC_DATA], [GEOGRAPHIC_DATA], [GEOGRAPHIC_DATA]"
type input "mk-canada"
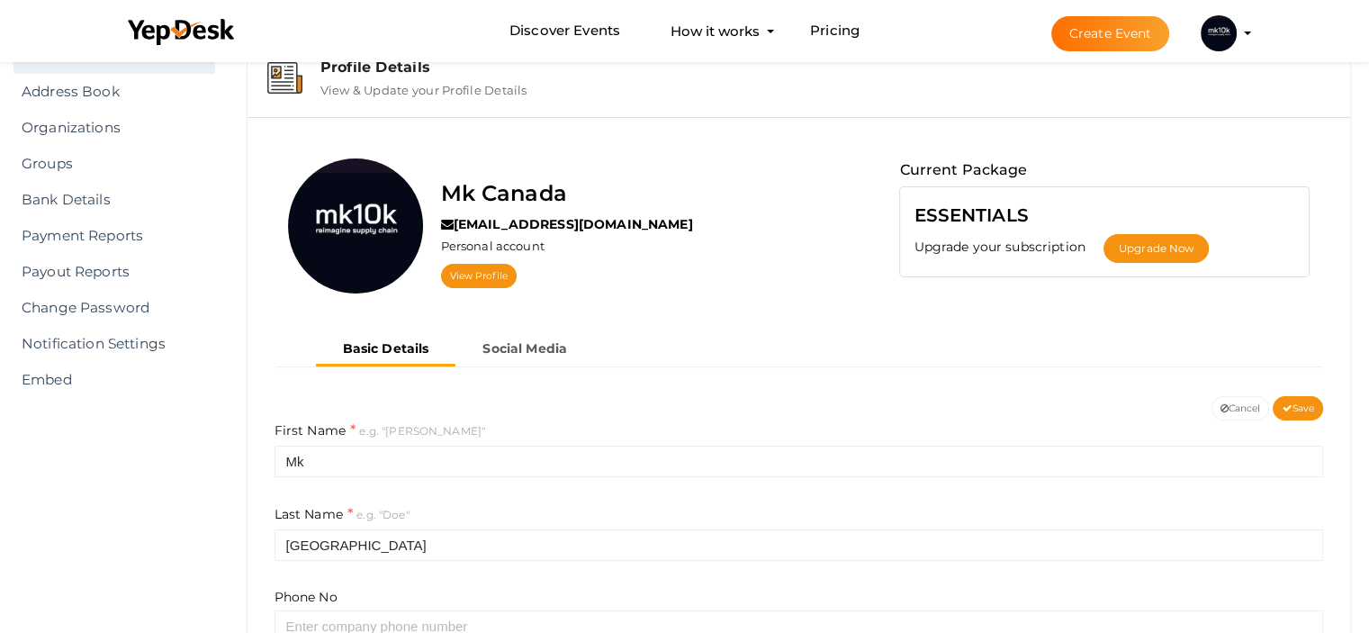
scroll to position [0, 0]
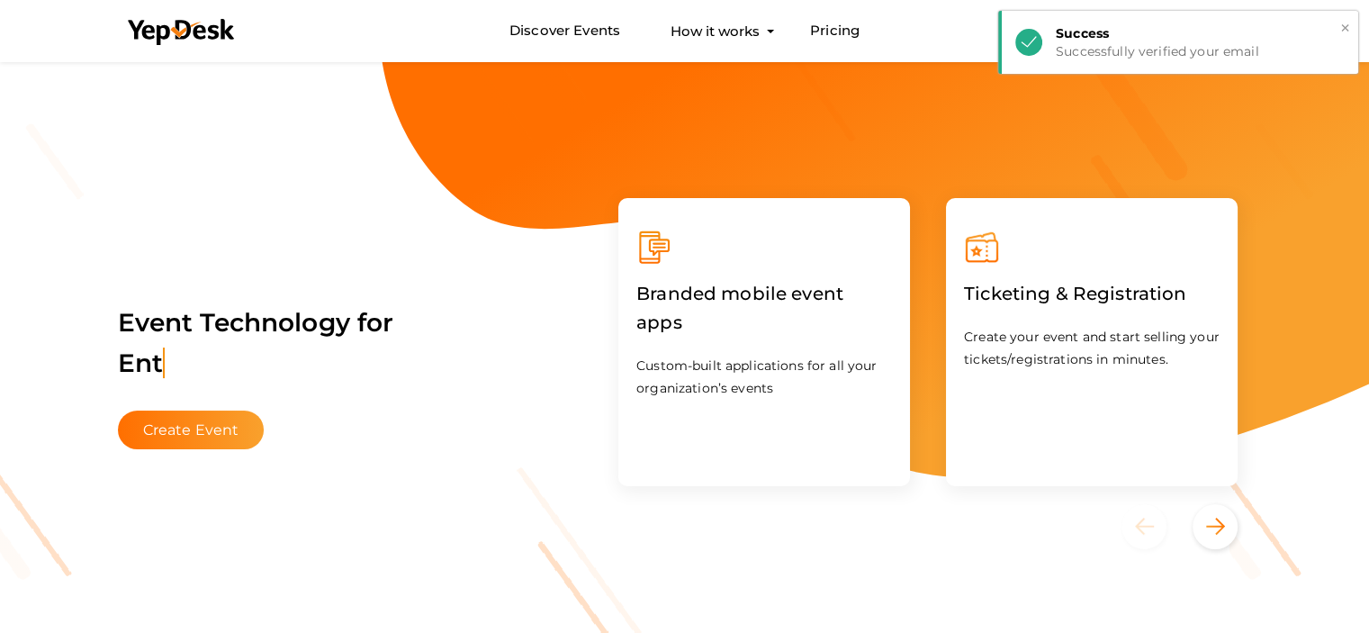
click at [1333, 30] on div "Success" at bounding box center [1200, 33] width 289 height 18
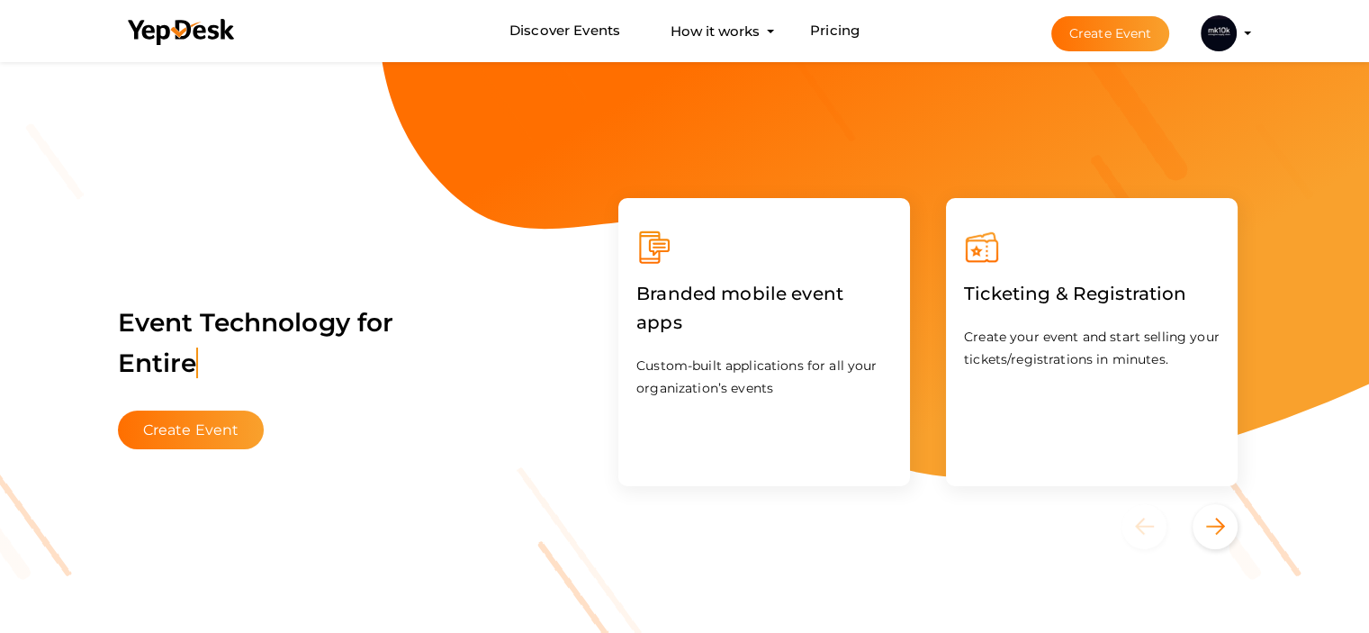
click at [1225, 25] on img at bounding box center [1219, 33] width 36 height 36
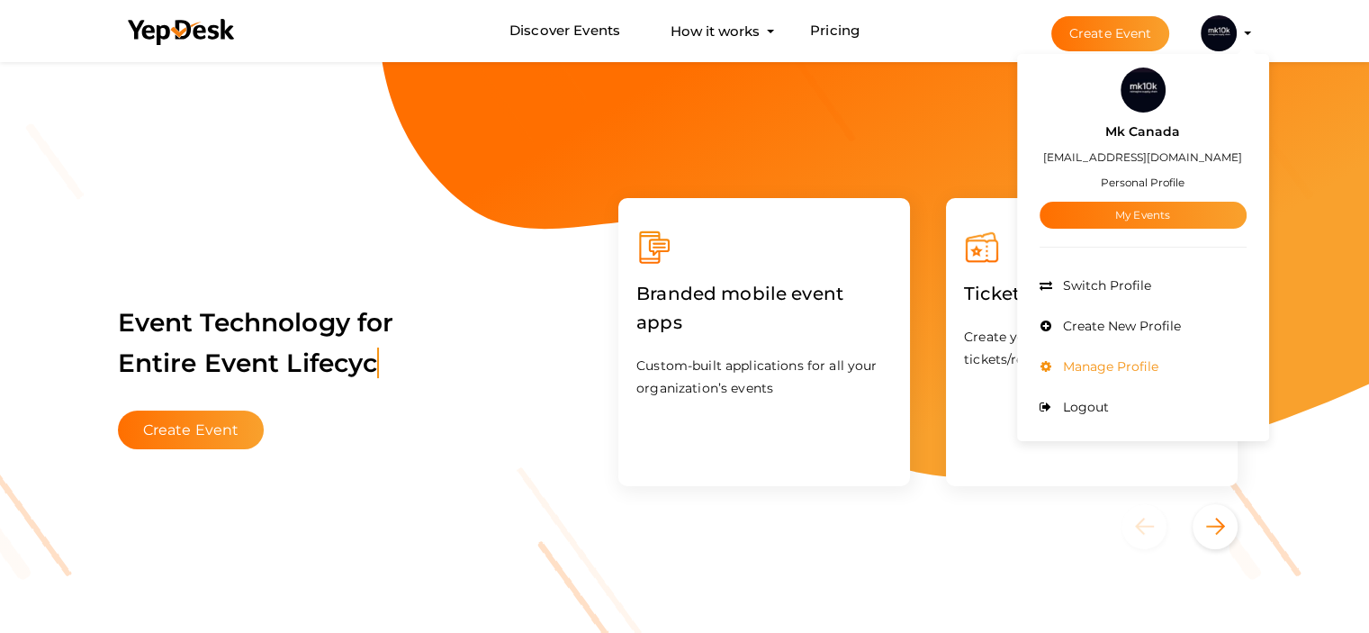
click at [1098, 367] on span "Manage Profile" at bounding box center [1108, 366] width 100 height 16
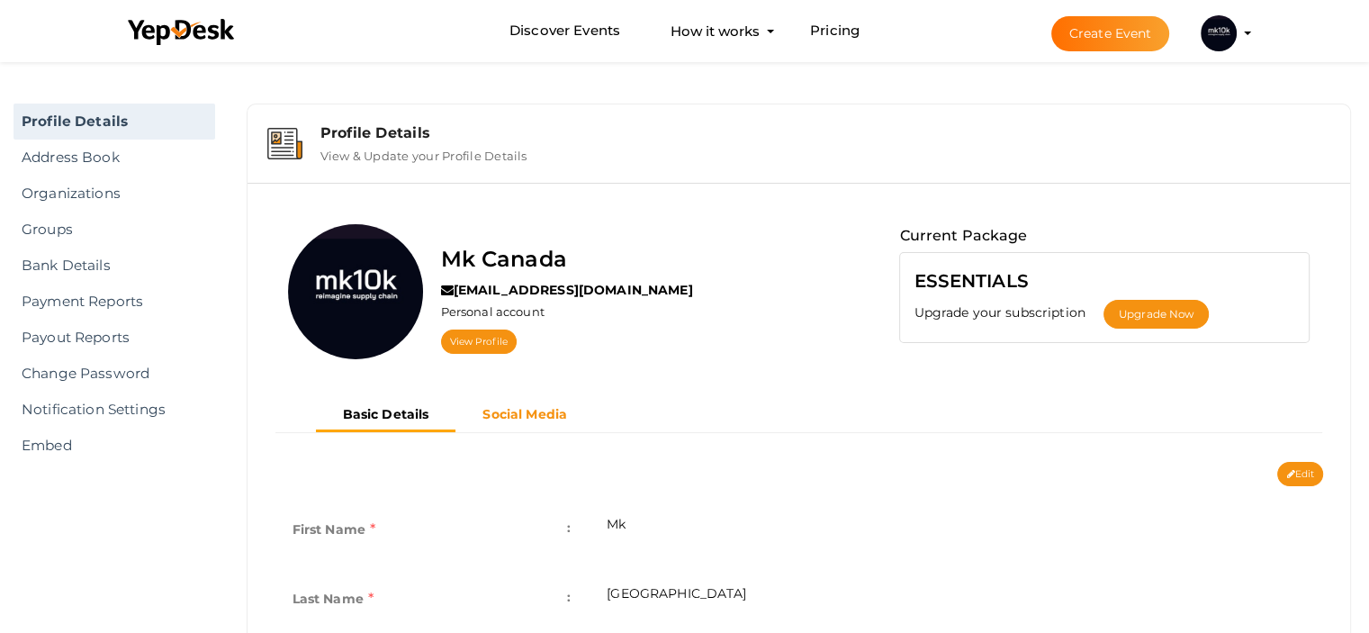
click at [508, 413] on b "Social Media" at bounding box center [524, 414] width 85 height 16
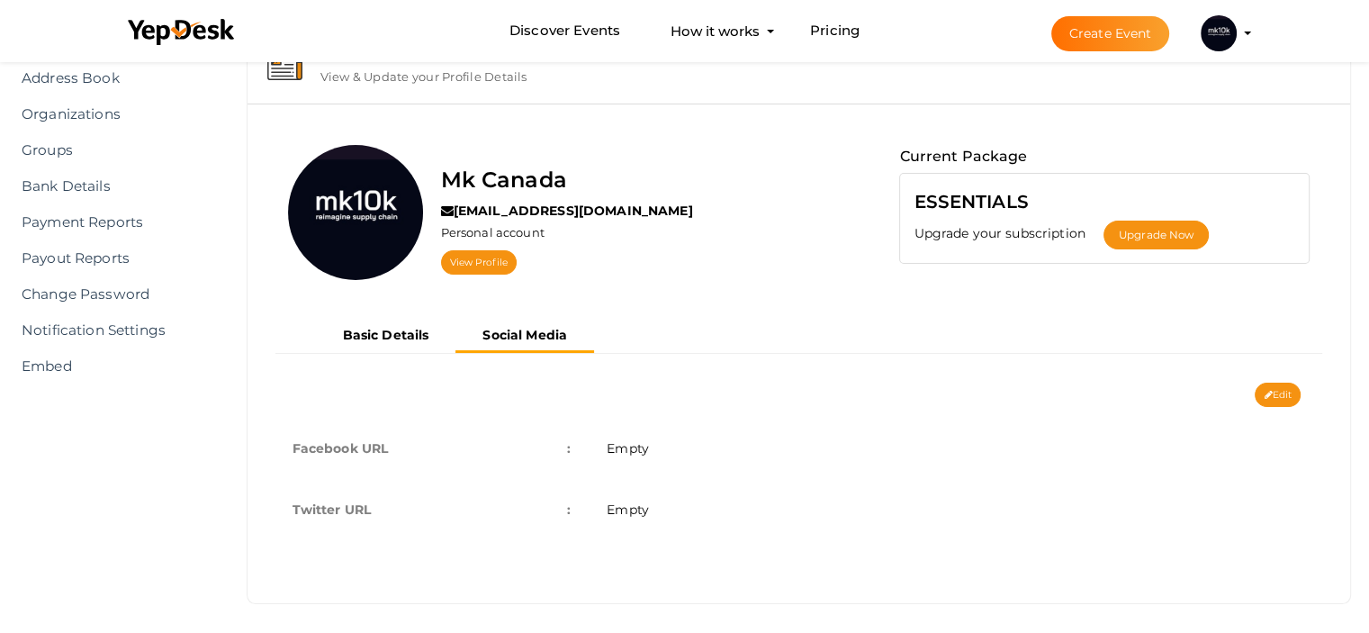
scroll to position [85, 0]
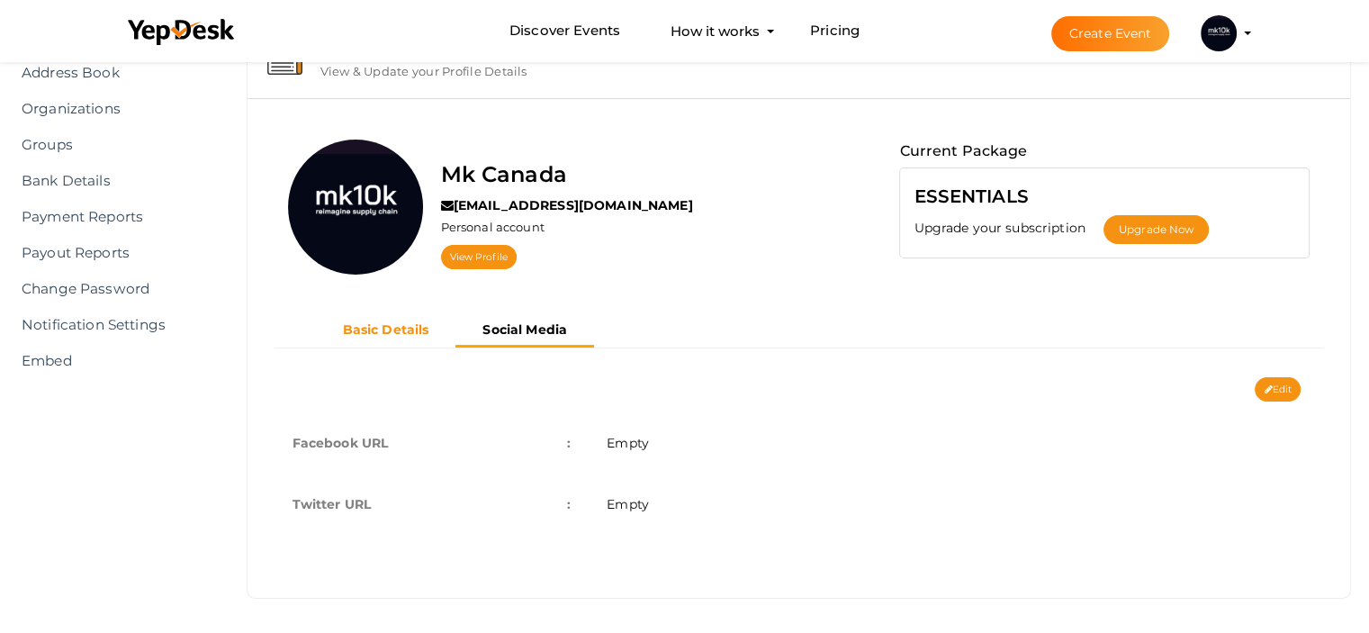
click at [380, 335] on b "Basic Details" at bounding box center [386, 329] width 86 height 16
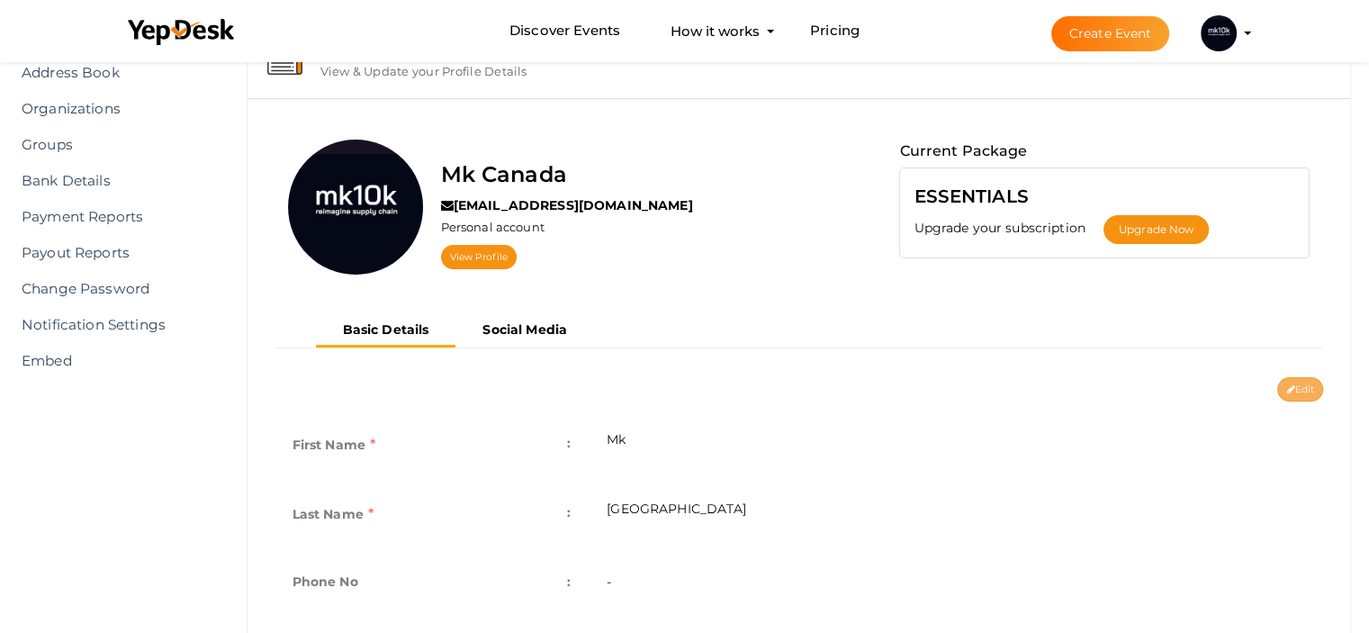
click at [1300, 381] on button "Edit" at bounding box center [1300, 389] width 46 height 24
type input "Mk"
type input "[GEOGRAPHIC_DATA]"
type input "[GEOGRAPHIC_DATA], [GEOGRAPHIC_DATA], [GEOGRAPHIC_DATA]"
type input "mk-[GEOGRAPHIC_DATA]"
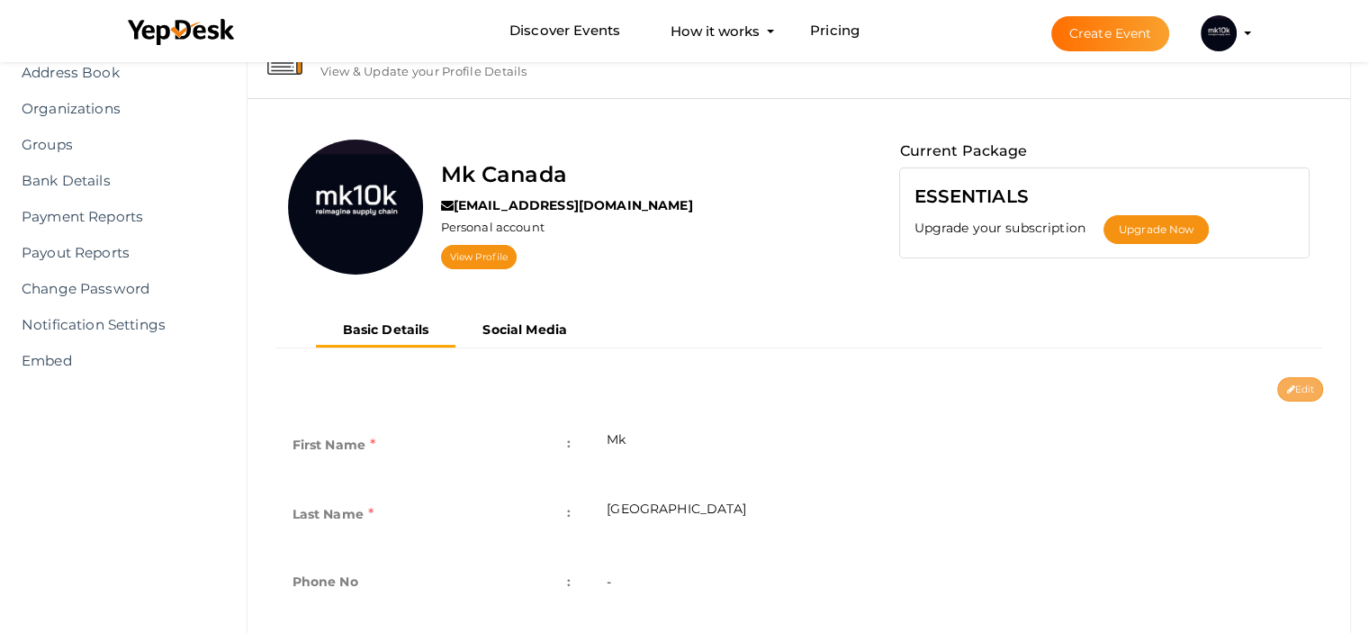
type textarea "MK10K delivers a full range of procurement and supply chain services across [GE…"
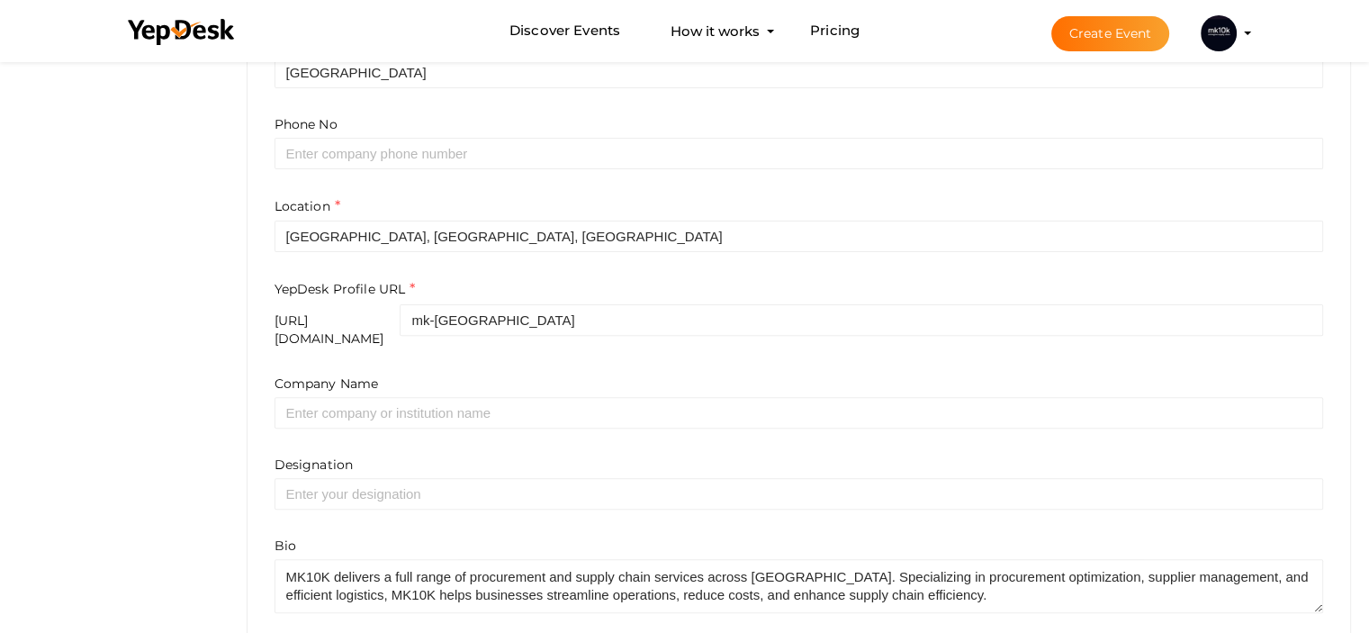
scroll to position [426, 0]
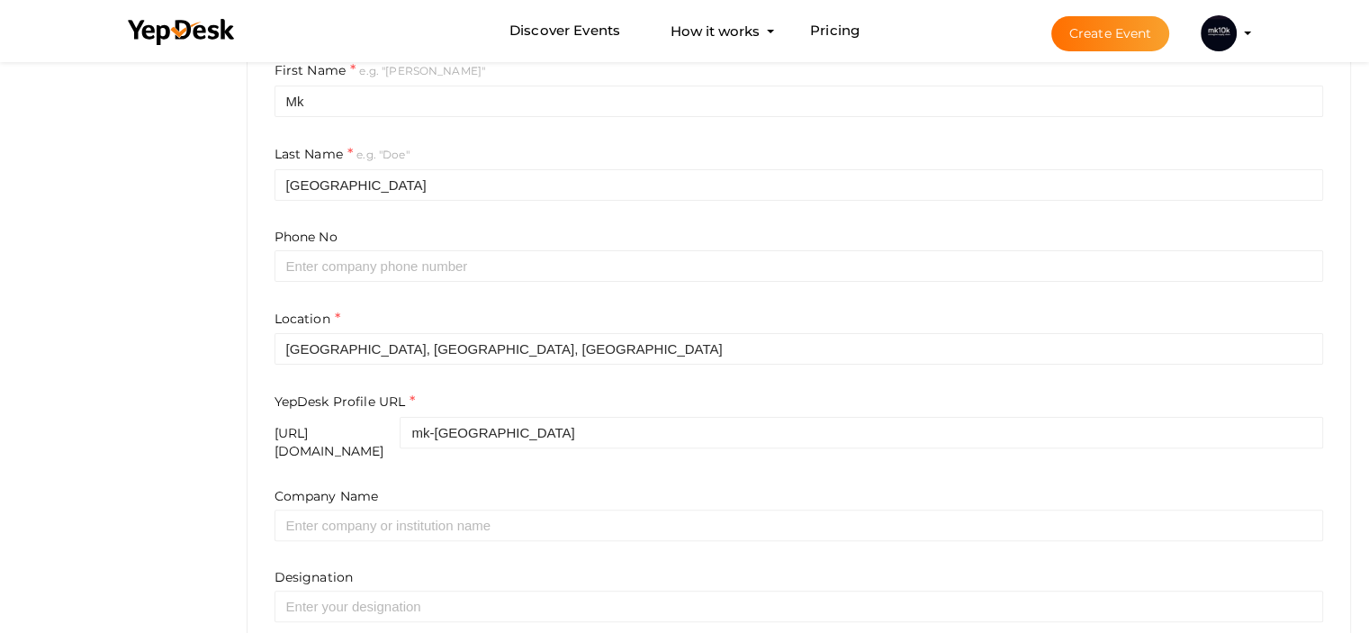
click at [1216, 36] on img at bounding box center [1219, 33] width 36 height 36
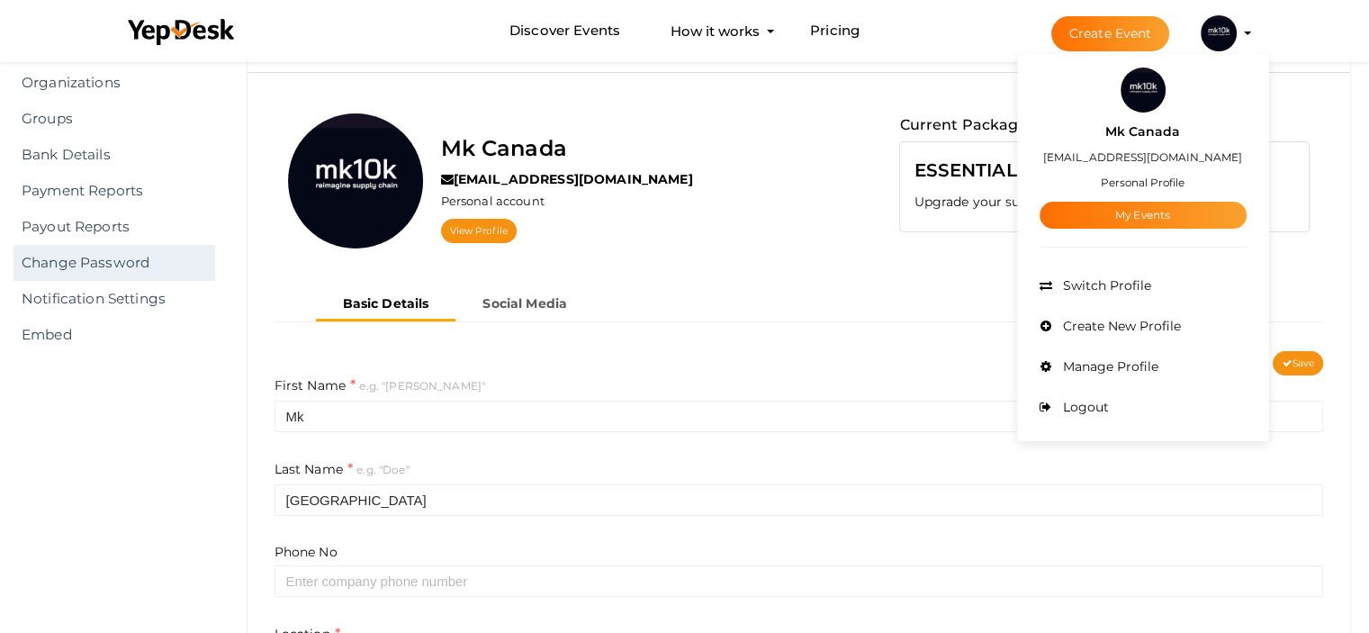
scroll to position [180, 0]
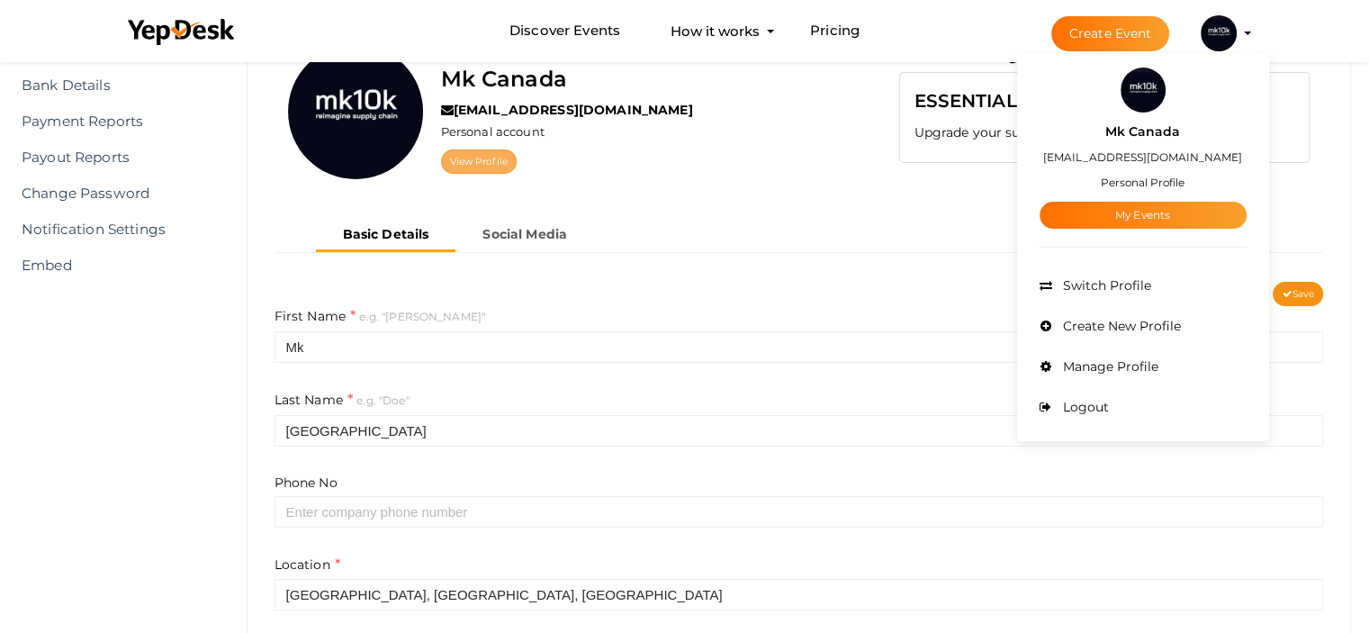
click at [479, 158] on link "View Profile" at bounding box center [479, 161] width 76 height 24
